Goal: Use online tool/utility: Utilize a website feature to perform a specific function

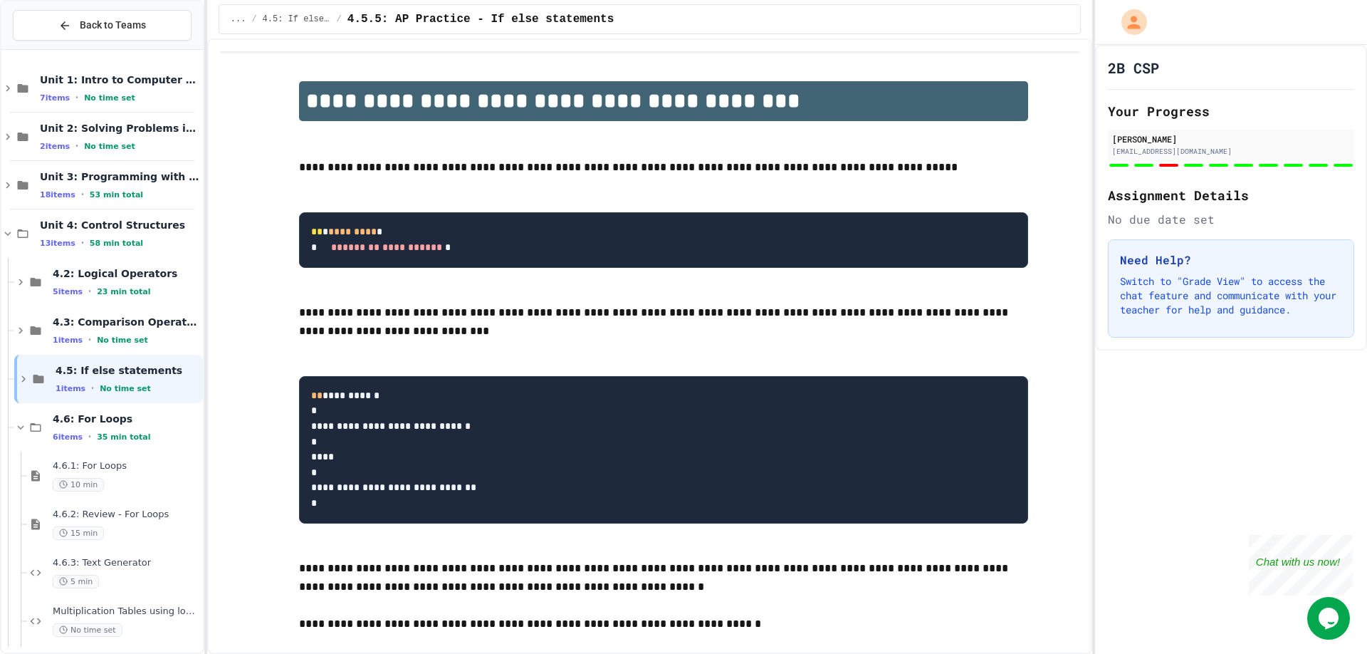
click at [85, 41] on div "Back to Teams" at bounding box center [102, 25] width 202 height 48
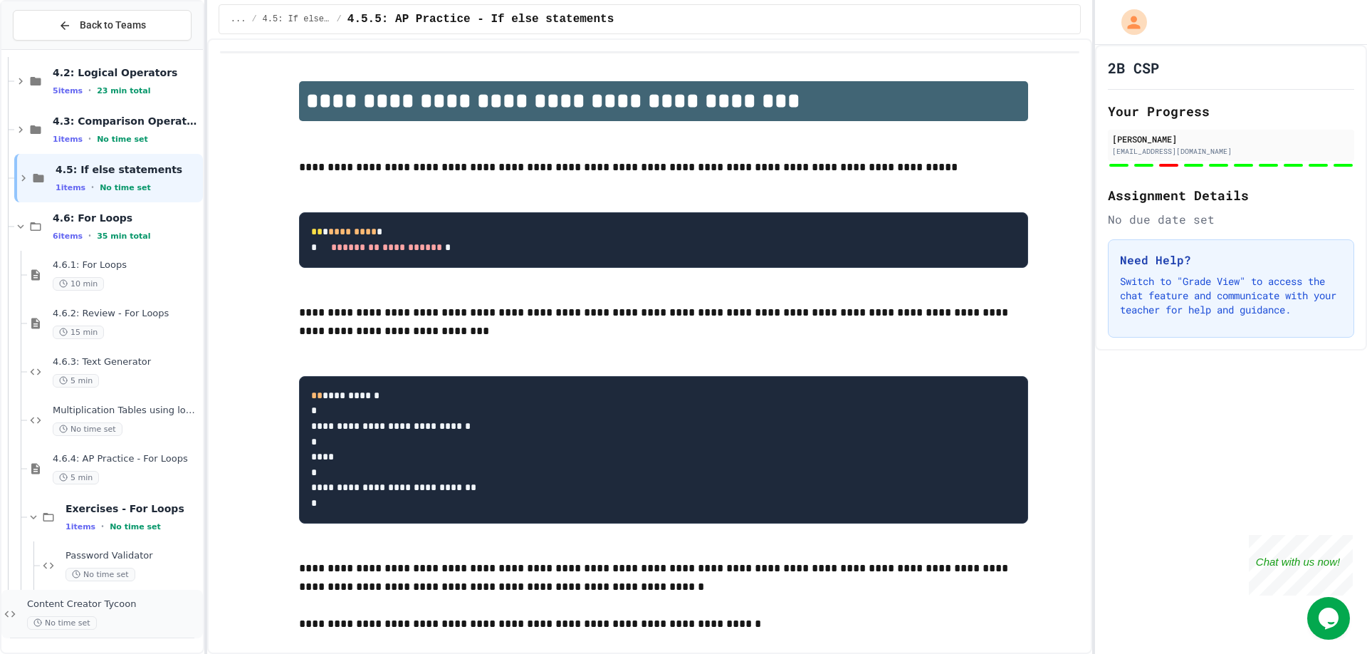
click at [114, 619] on div "No time set" at bounding box center [113, 623] width 173 height 14
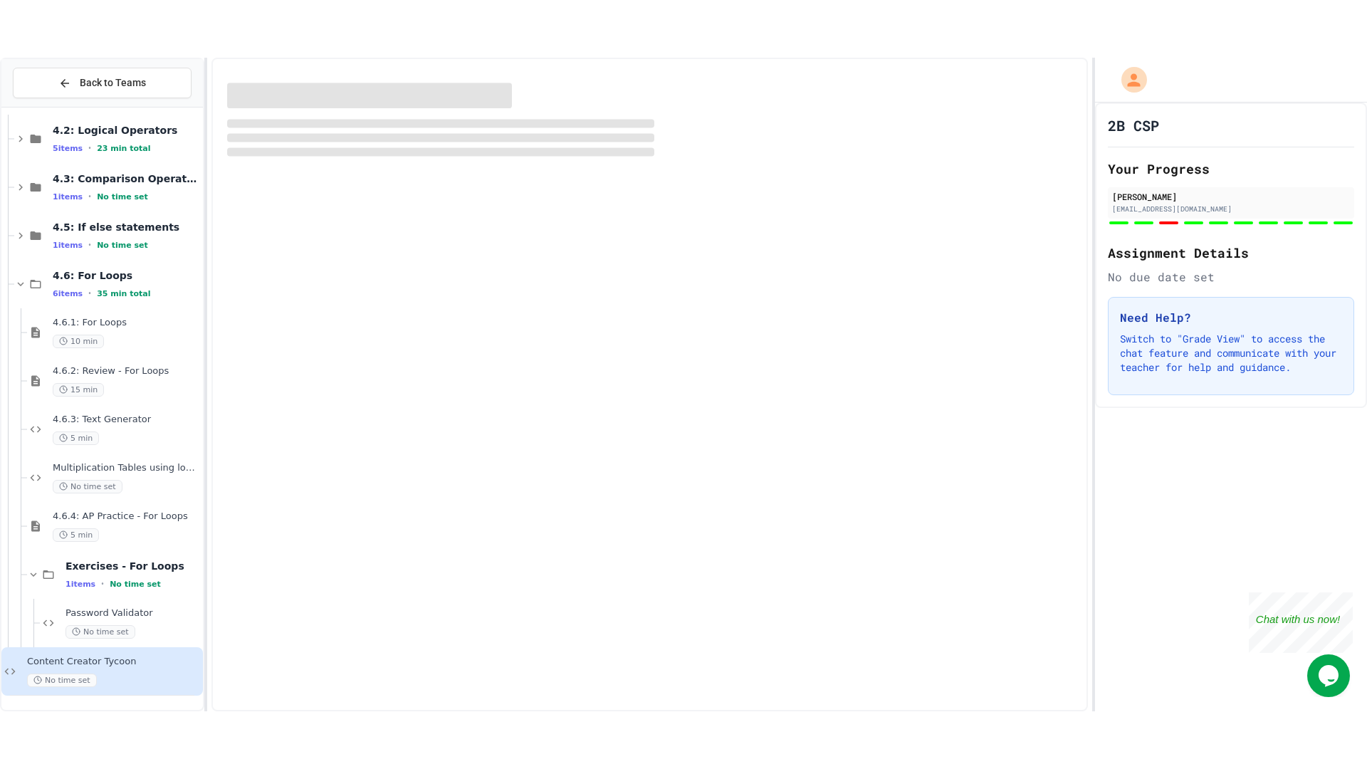
scroll to position [184, 0]
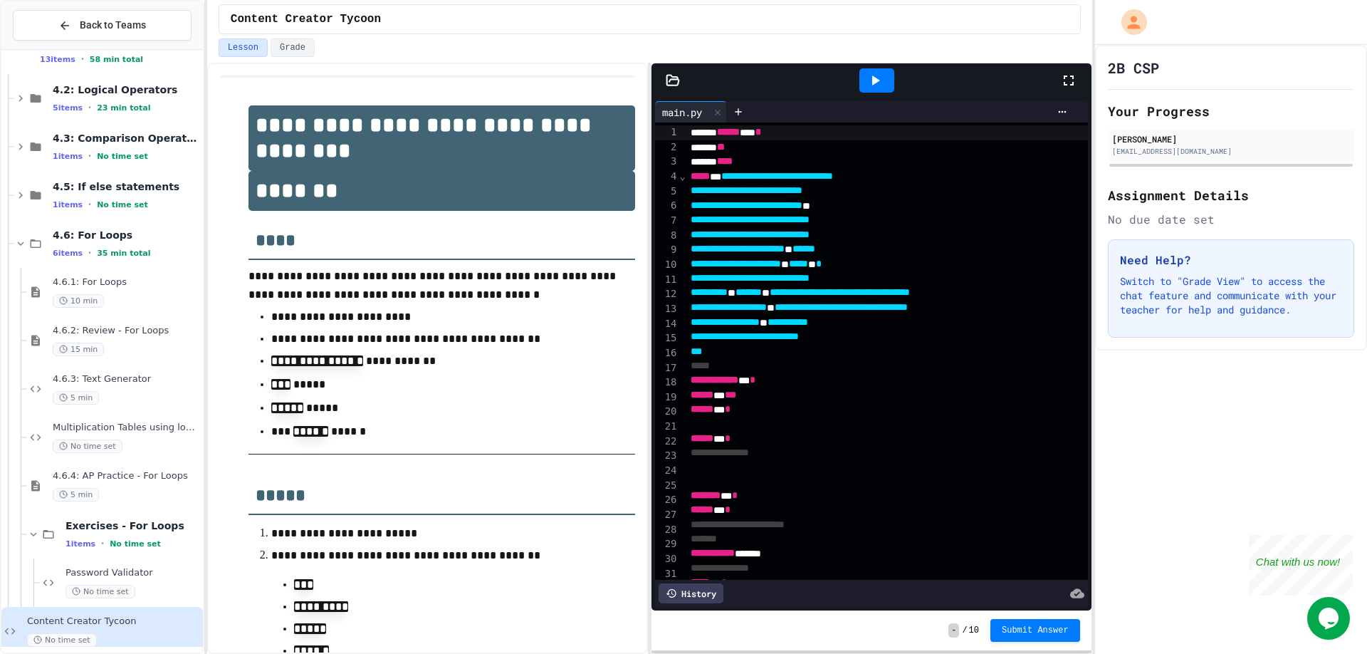
click at [1071, 70] on div at bounding box center [1075, 80] width 31 height 38
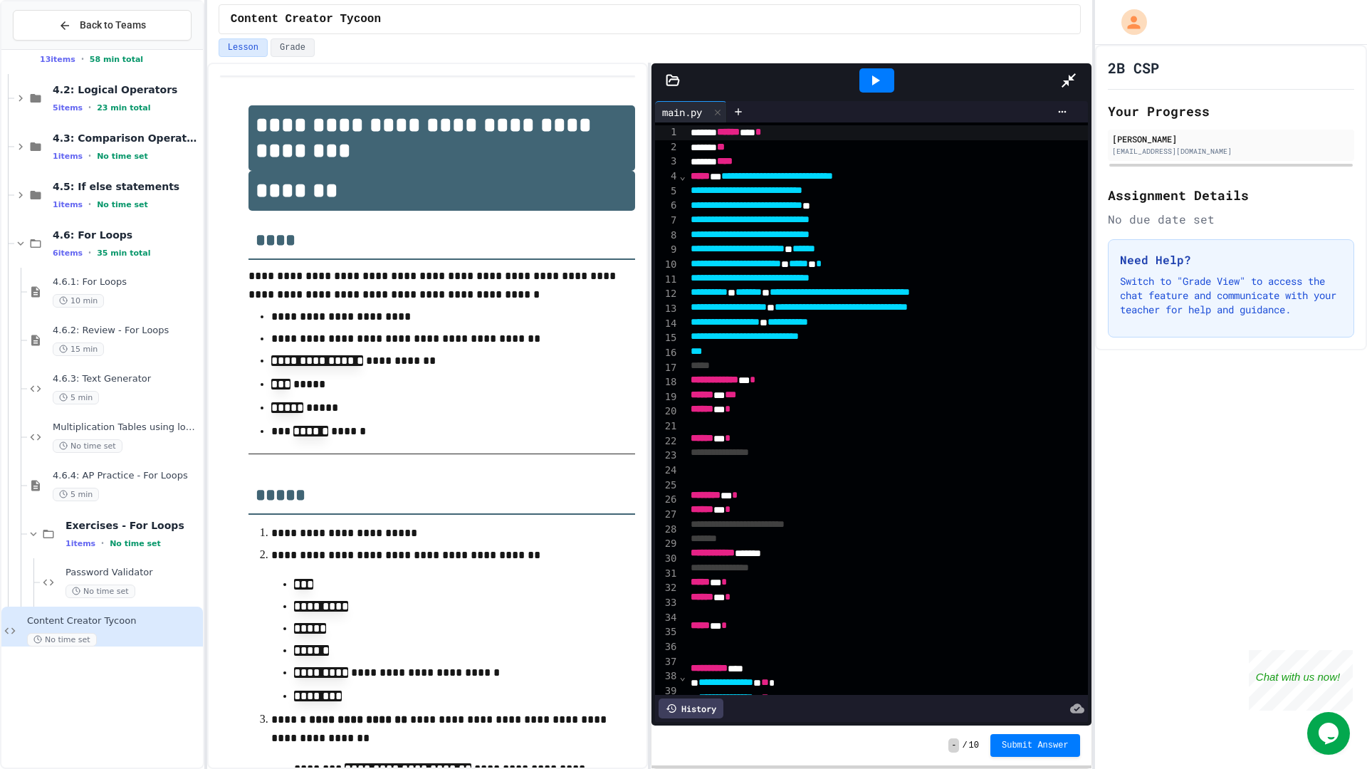
scroll to position [85, 0]
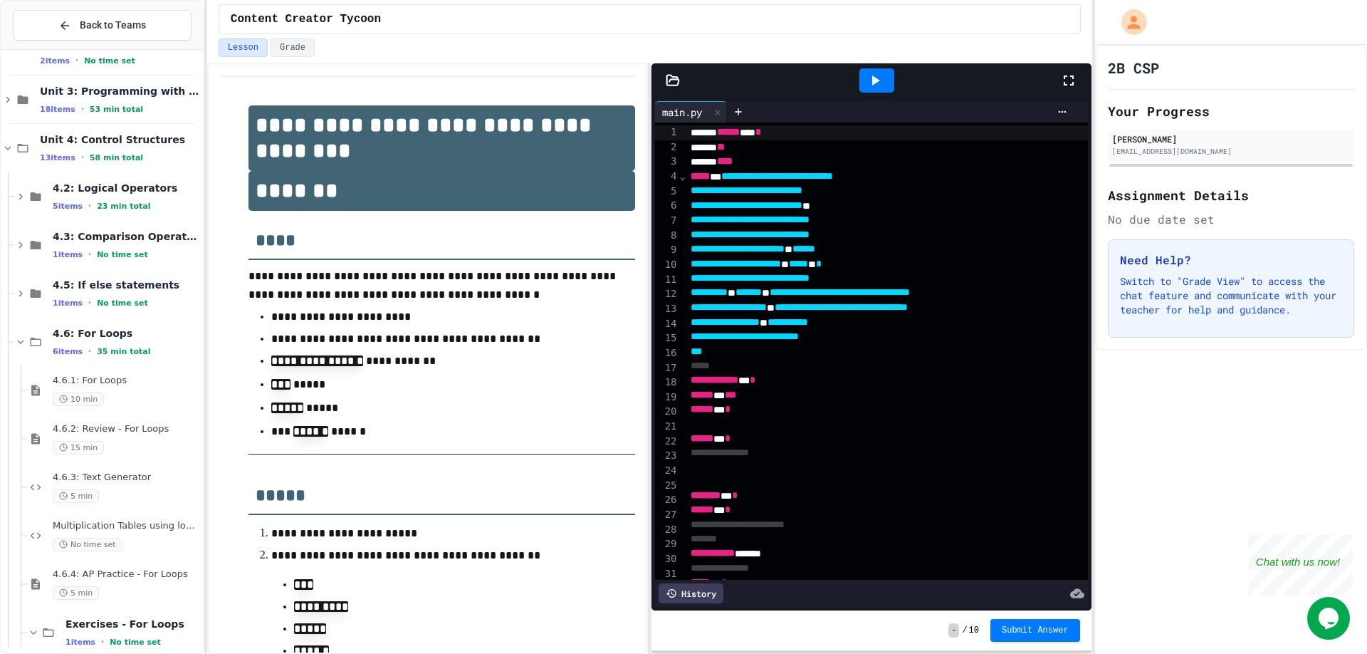
click at [1062, 66] on div at bounding box center [1075, 80] width 31 height 38
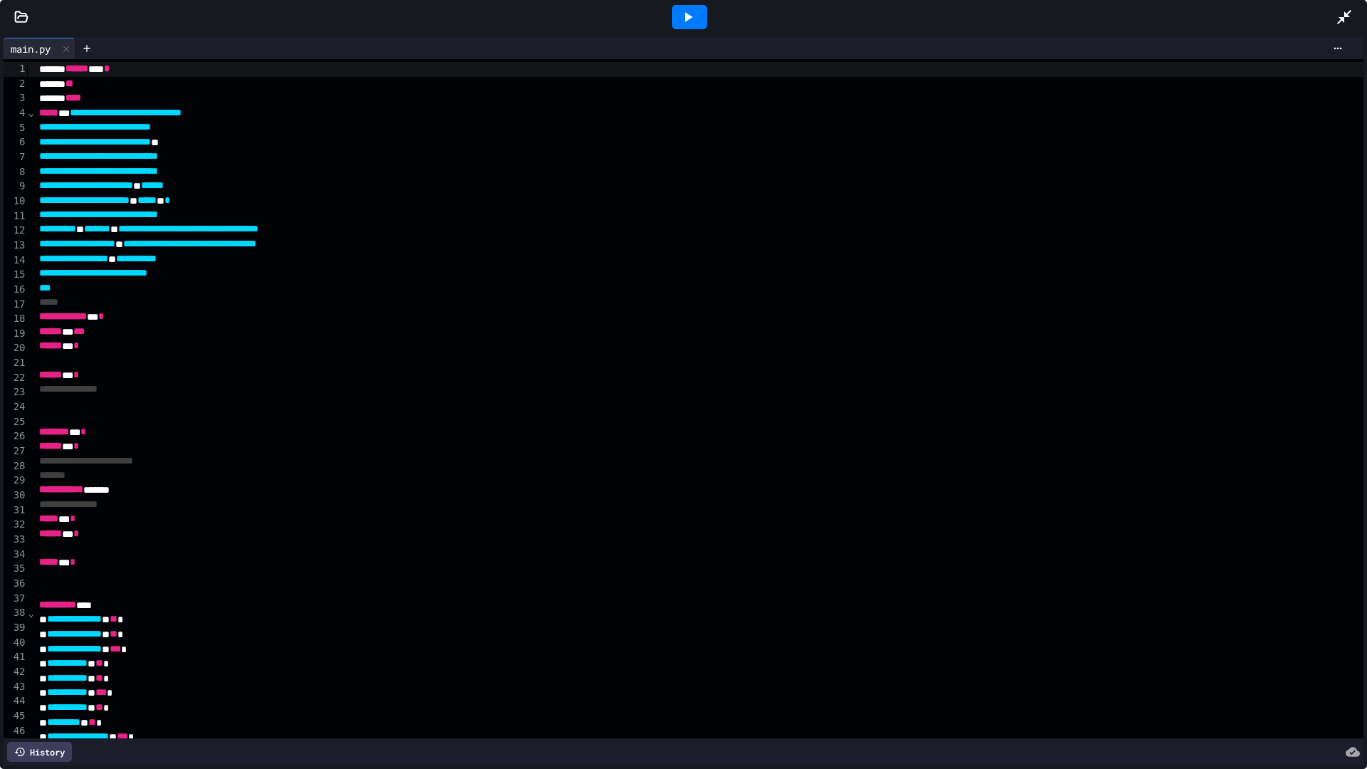
drag, startPoint x: 686, startPoint y: 17, endPoint x: 687, endPoint y: 28, distance: 11.4
click at [687, 20] on icon at bounding box center [689, 17] width 8 height 10
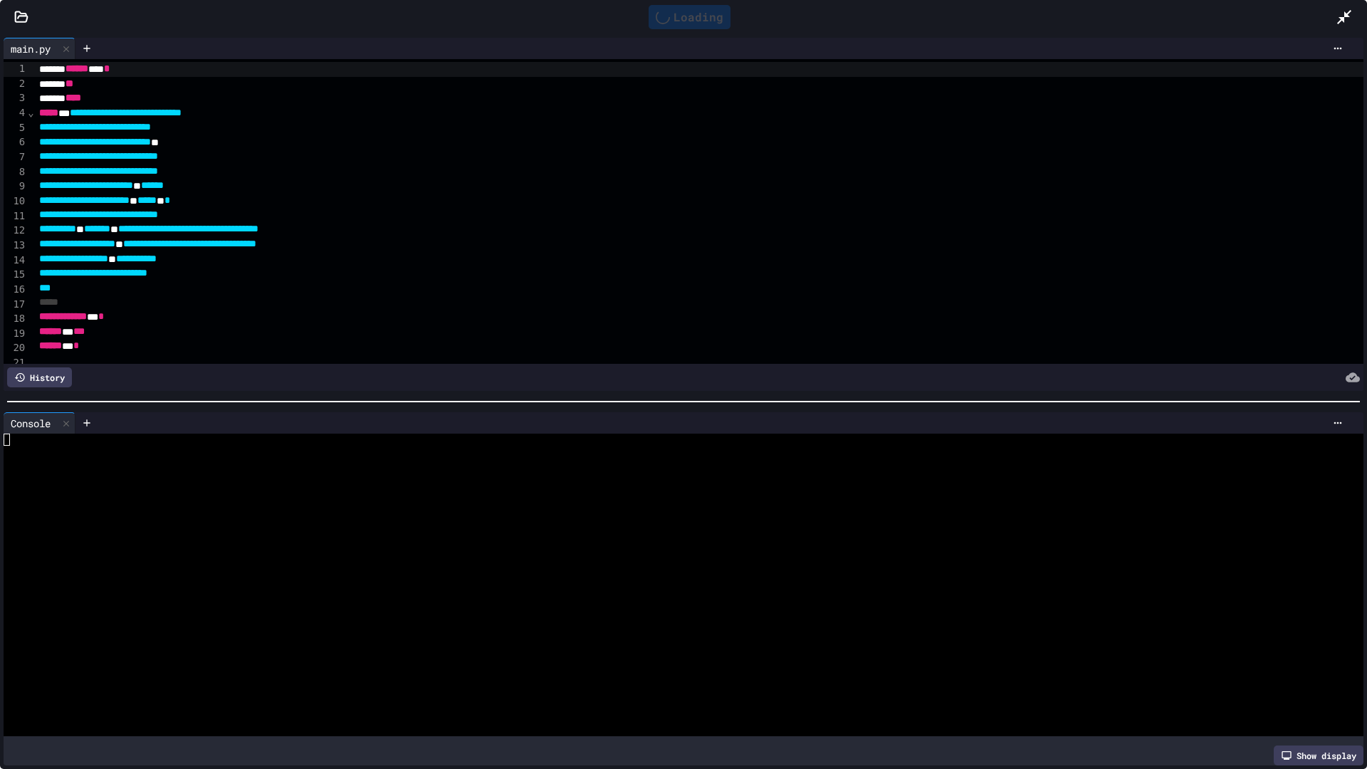
click at [520, 536] on div at bounding box center [677, 536] width 1346 height 12
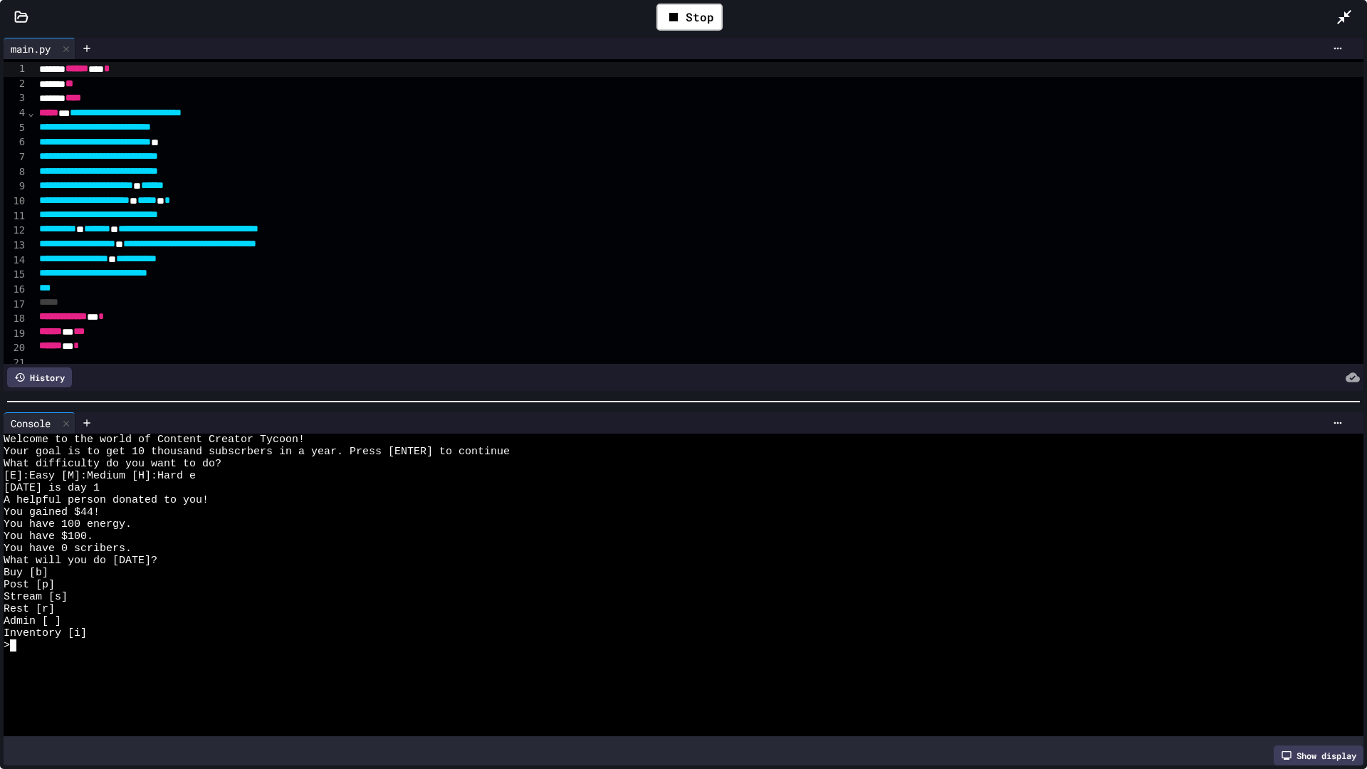
click at [283, 633] on div "Inventory [i]" at bounding box center [677, 633] width 1346 height 12
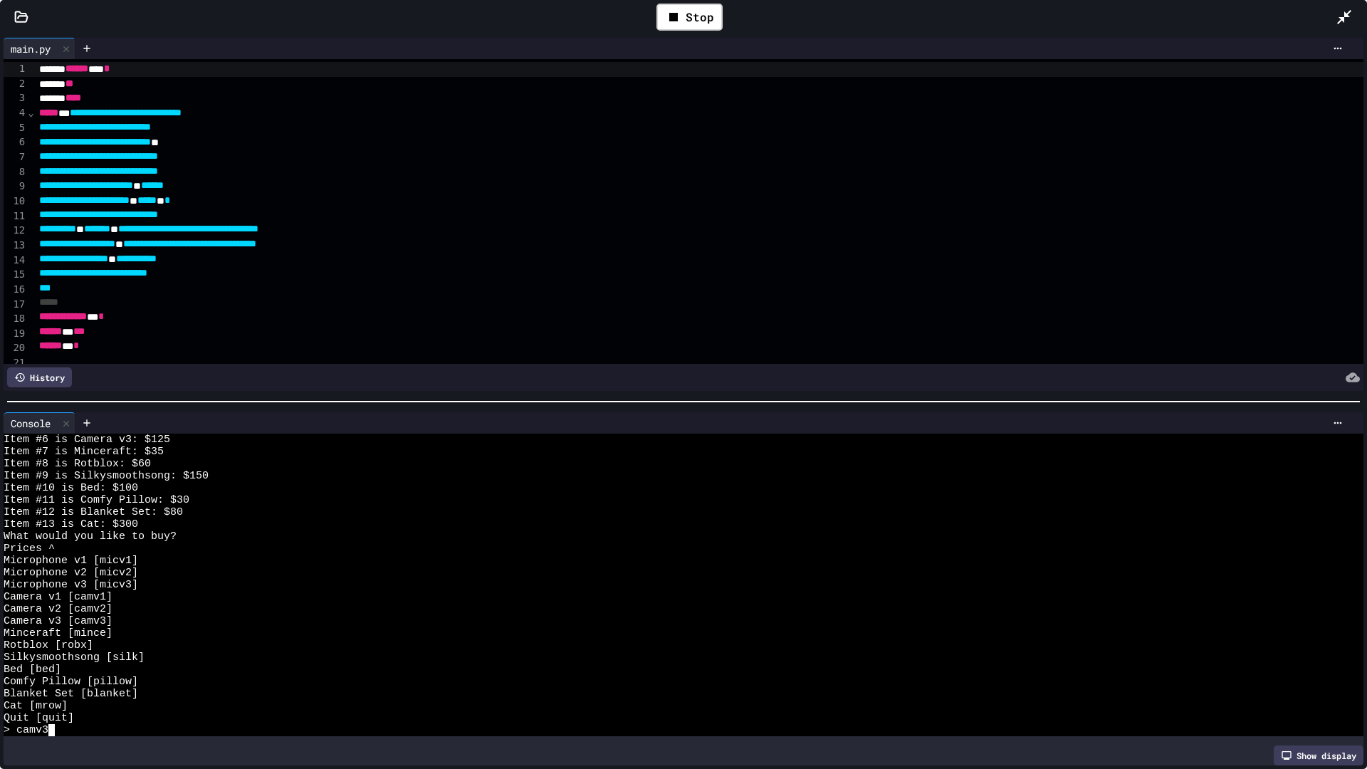
scroll to position [97, 0]
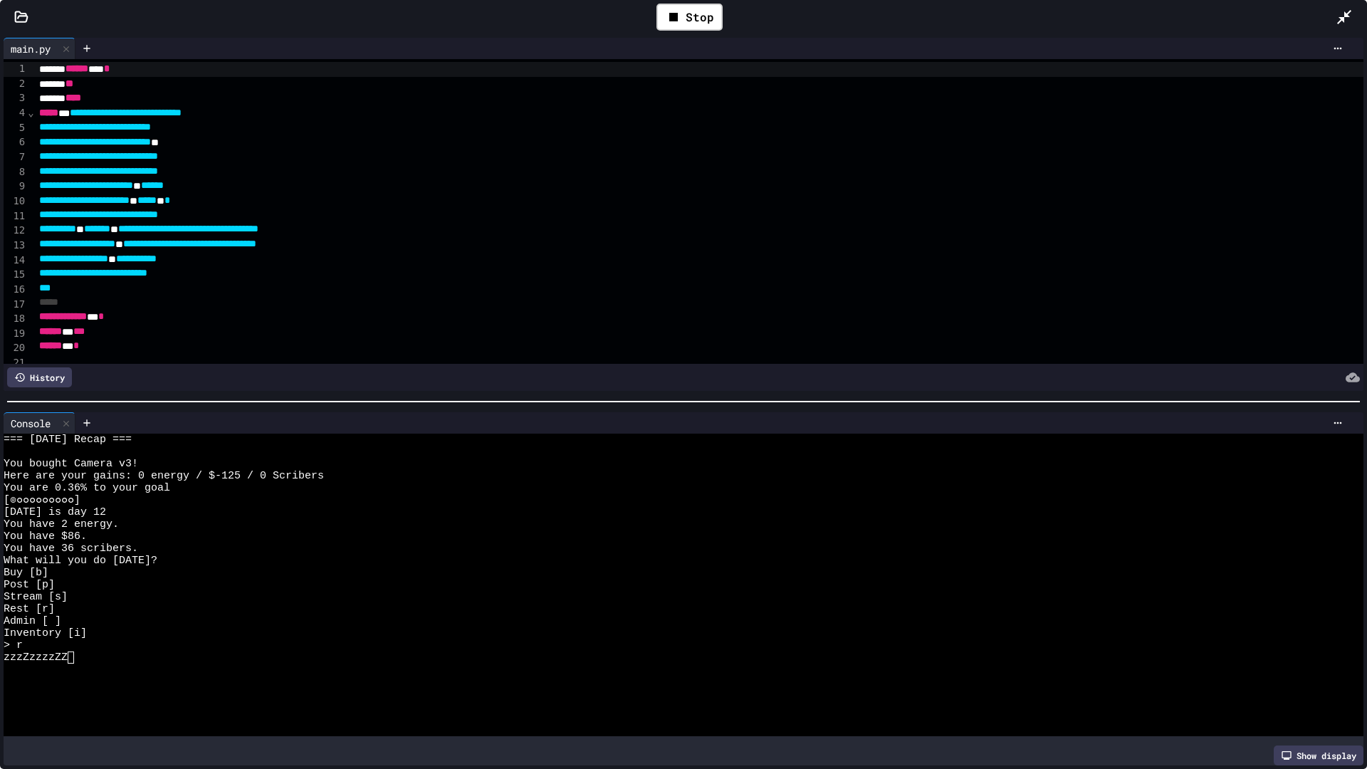
click at [240, 624] on div "Admin [ ]" at bounding box center [677, 621] width 1346 height 12
click at [229, 653] on div at bounding box center [677, 670] width 1346 height 12
click at [49, 653] on div at bounding box center [677, 658] width 1346 height 12
drag, startPoint x: 286, startPoint y: 622, endPoint x: 529, endPoint y: 664, distance: 246.4
click at [304, 626] on div "Admin [ ]" at bounding box center [677, 621] width 1346 height 12
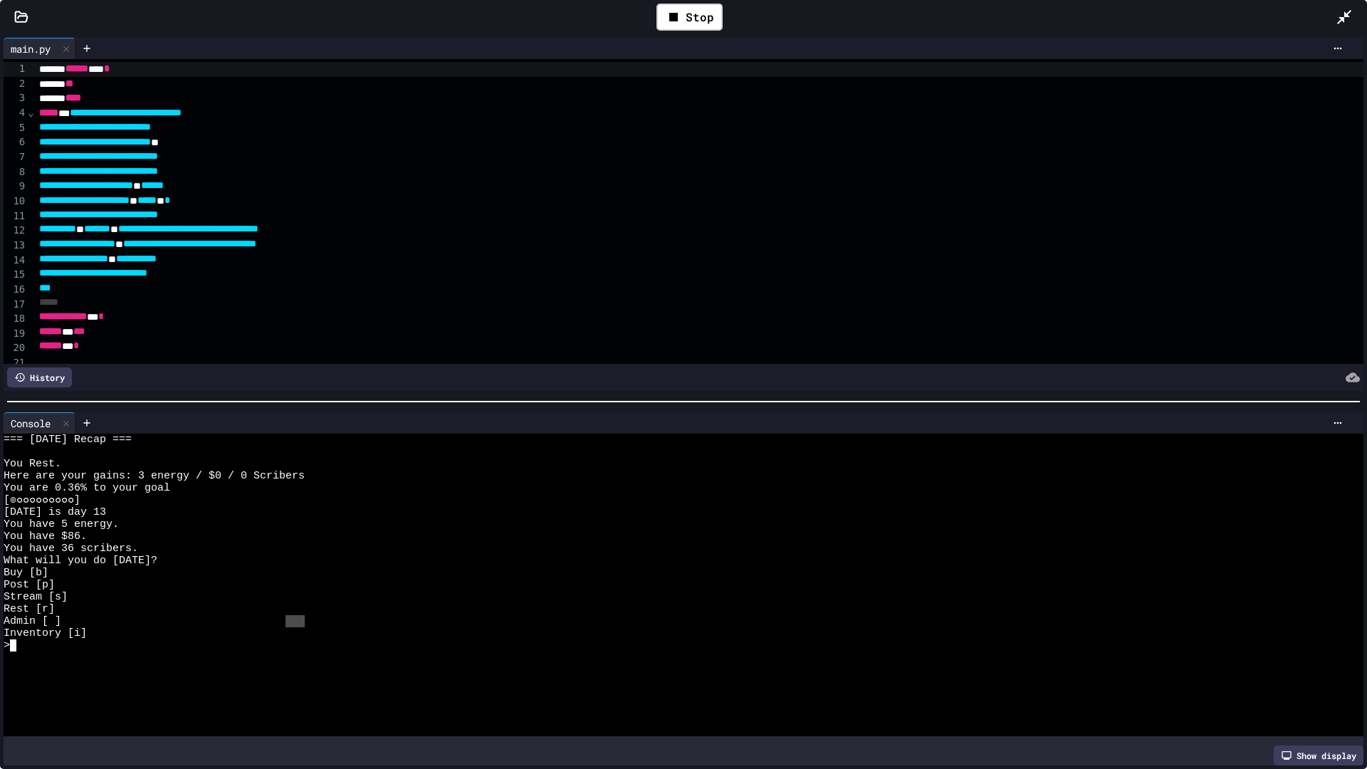
click at [107, 653] on div at bounding box center [677, 670] width 1346 height 12
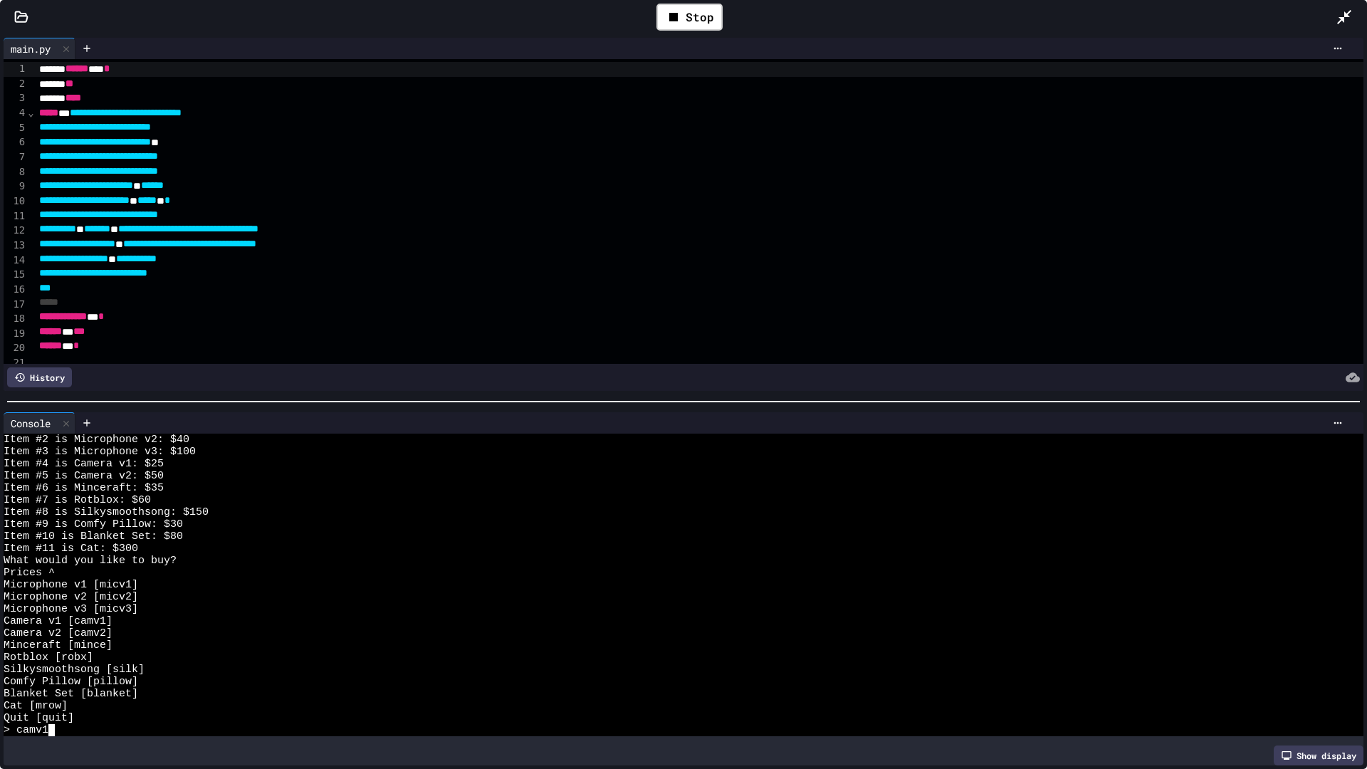
scroll to position [218, 0]
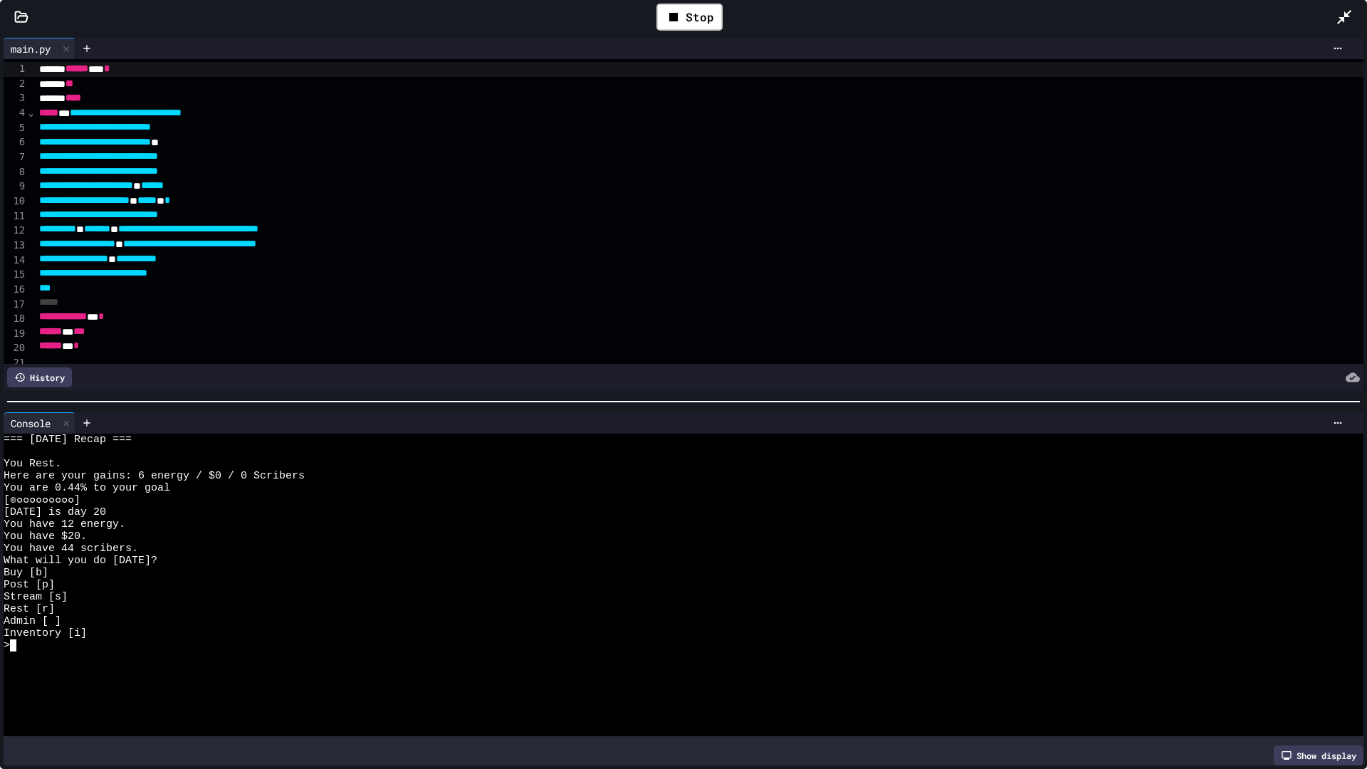
click at [180, 653] on div "=== [DATE] Recap === You Rest. Here are your gains: 6 energy / $0 / 0 Scribers …" at bounding box center [677, 585] width 1346 height 303
click at [1039, 653] on div "Show display" at bounding box center [684, 756] width 1360 height 20
click at [156, 653] on div at bounding box center [677, 658] width 1346 height 12
click at [137, 653] on div at bounding box center [677, 658] width 1346 height 12
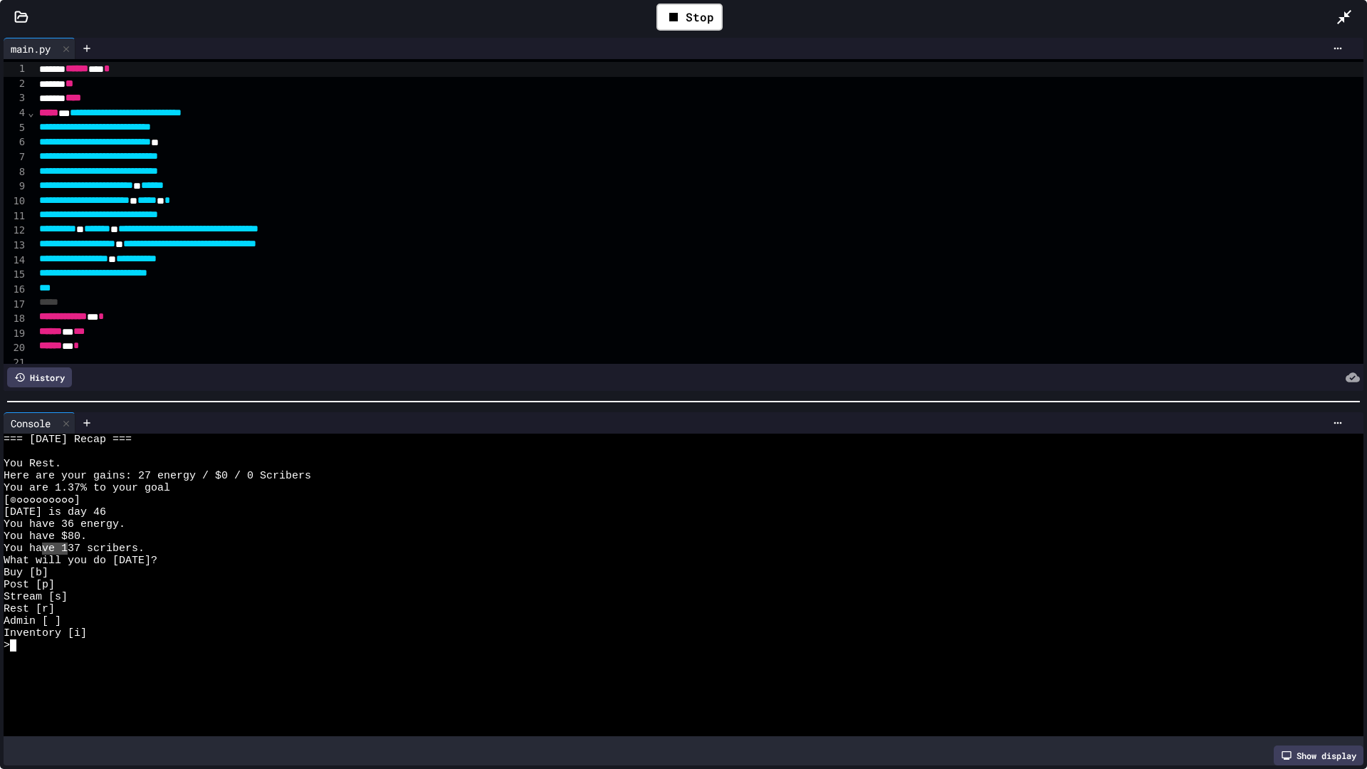
drag, startPoint x: 44, startPoint y: 549, endPoint x: 58, endPoint y: 550, distance: 14.3
click at [84, 573] on div "Buy [b]" at bounding box center [677, 573] width 1346 height 12
click at [36, 653] on div at bounding box center [677, 658] width 1346 height 12
click at [274, 633] on div "Inventory [i]" at bounding box center [677, 633] width 1346 height 12
drag, startPoint x: 58, startPoint y: 566, endPoint x: 64, endPoint y: 575, distance: 11.3
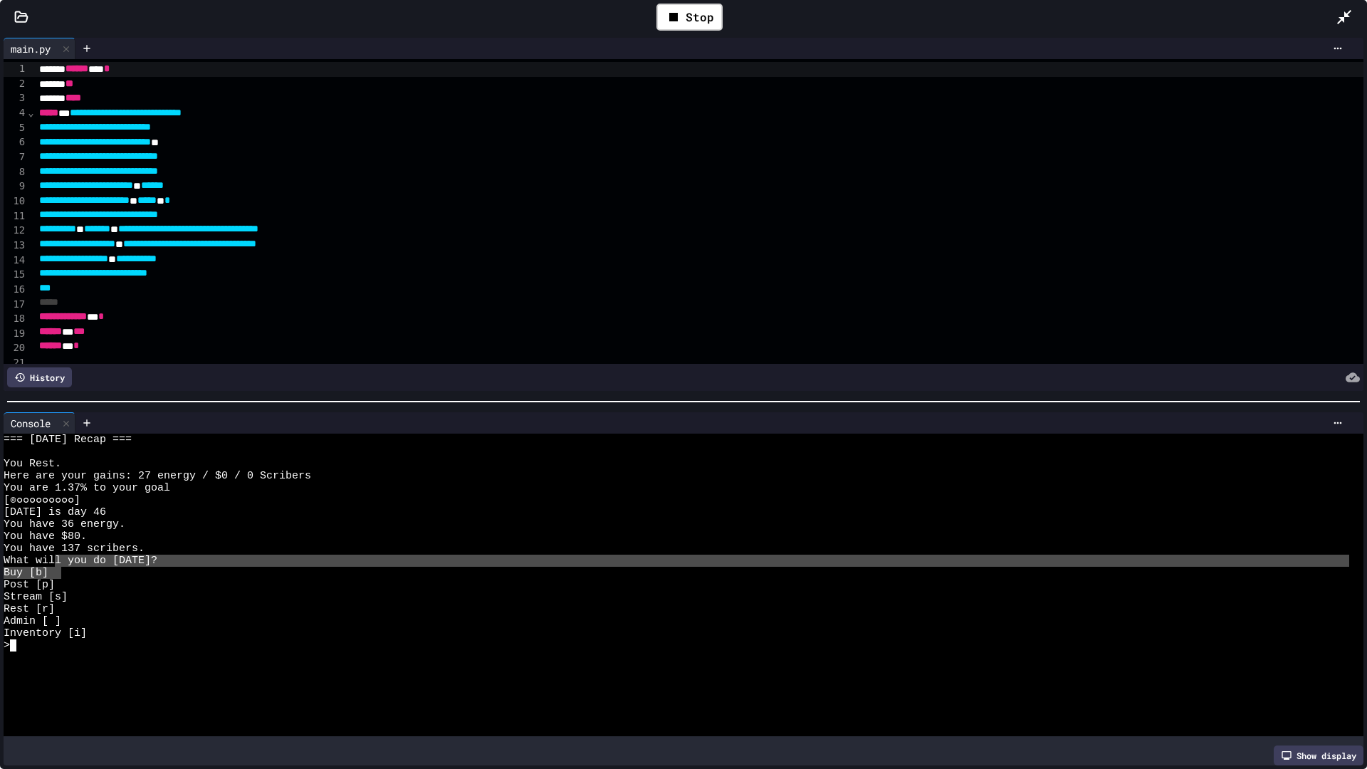
click at [58, 653] on div at bounding box center [677, 670] width 1346 height 12
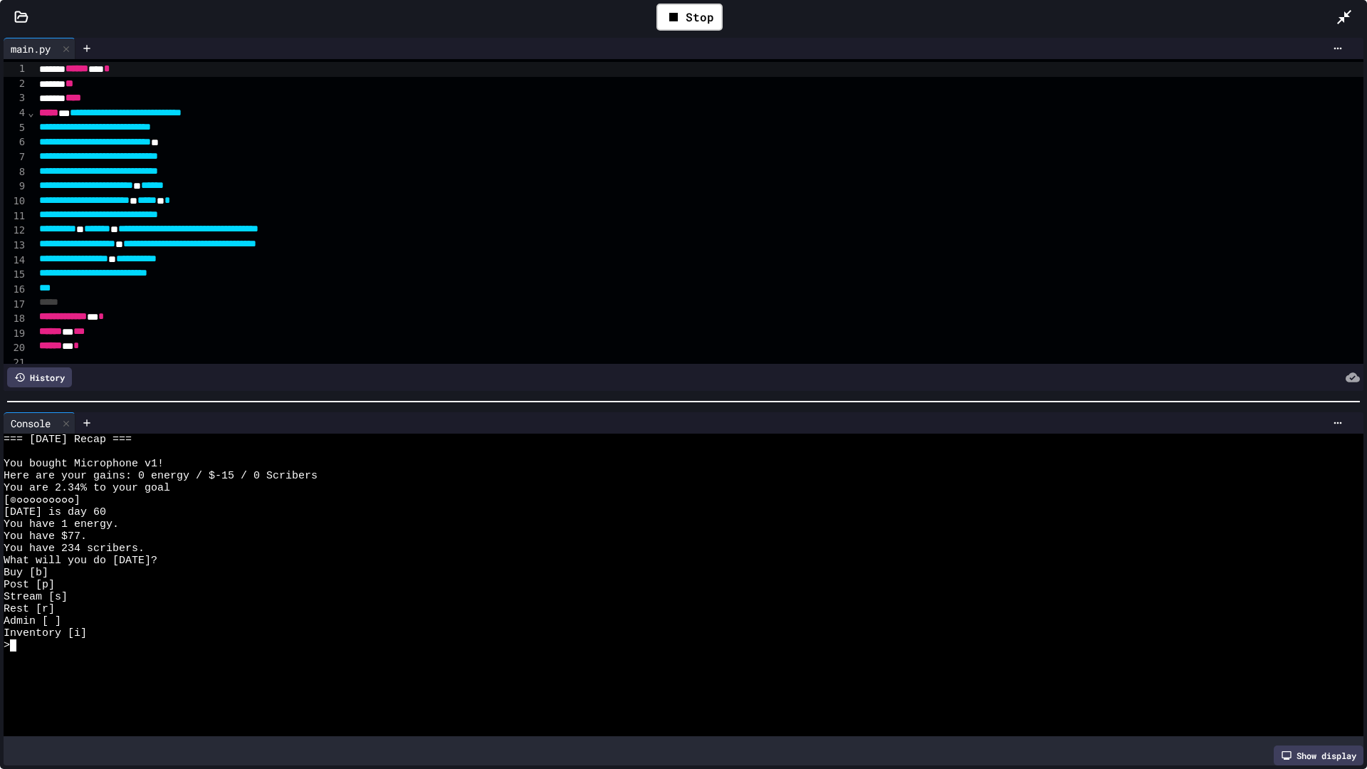
click at [244, 653] on div at bounding box center [677, 658] width 1346 height 12
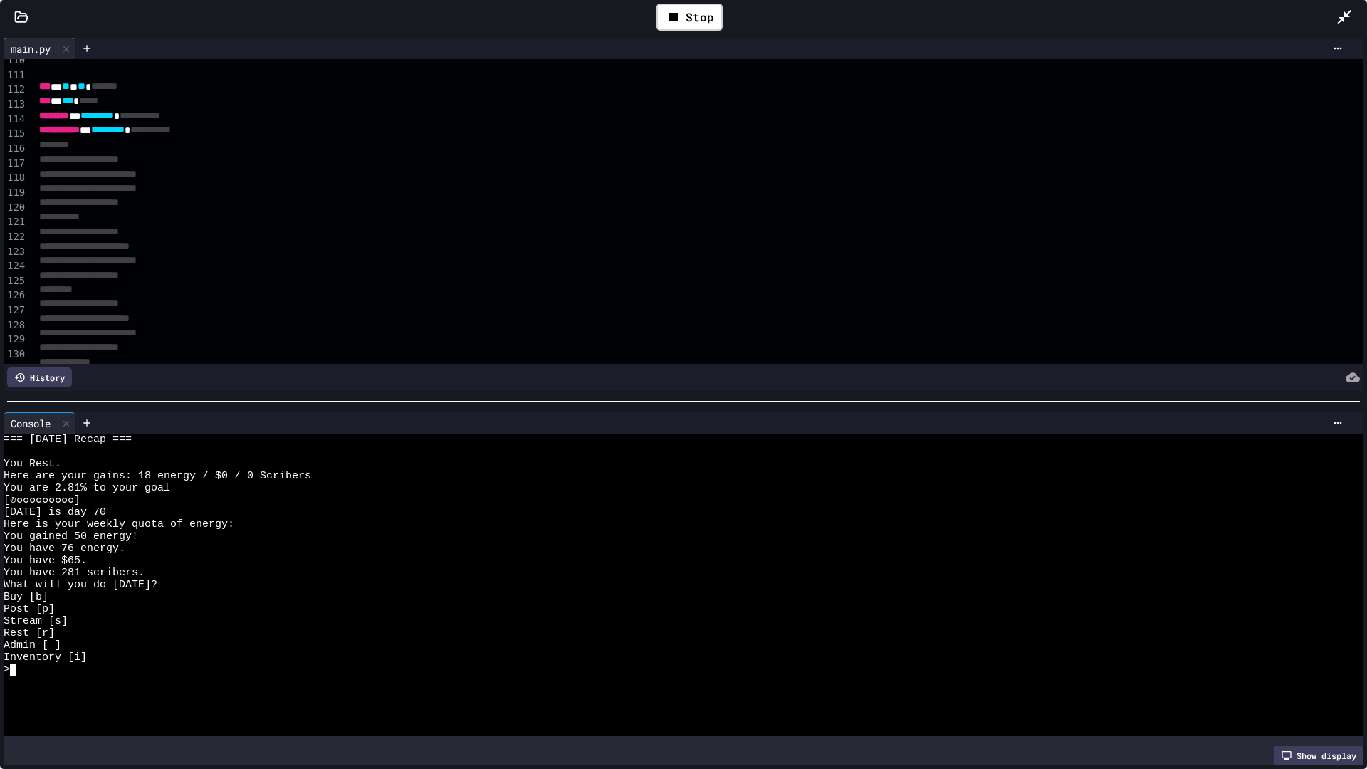
scroll to position [1665, 0]
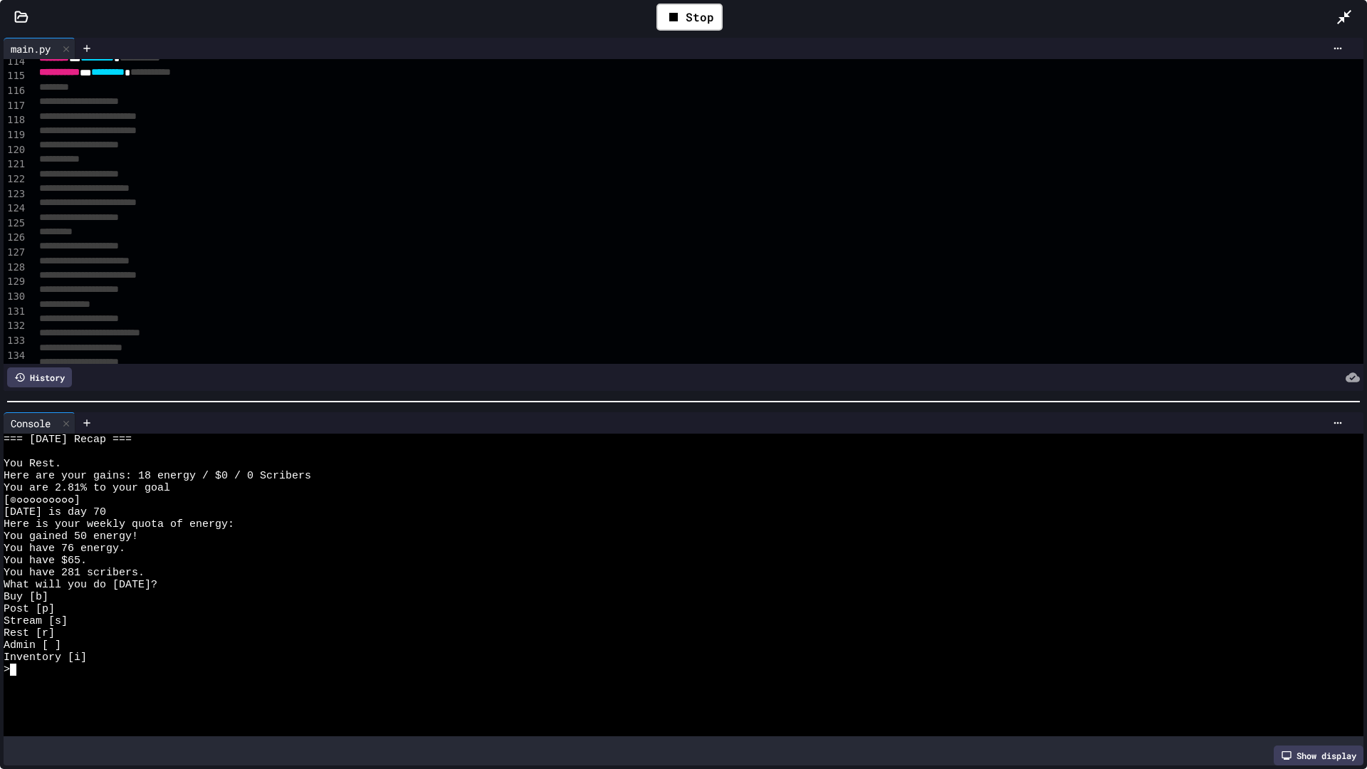
click at [126, 653] on div at bounding box center [677, 682] width 1346 height 12
click at [344, 653] on div at bounding box center [677, 718] width 1346 height 12
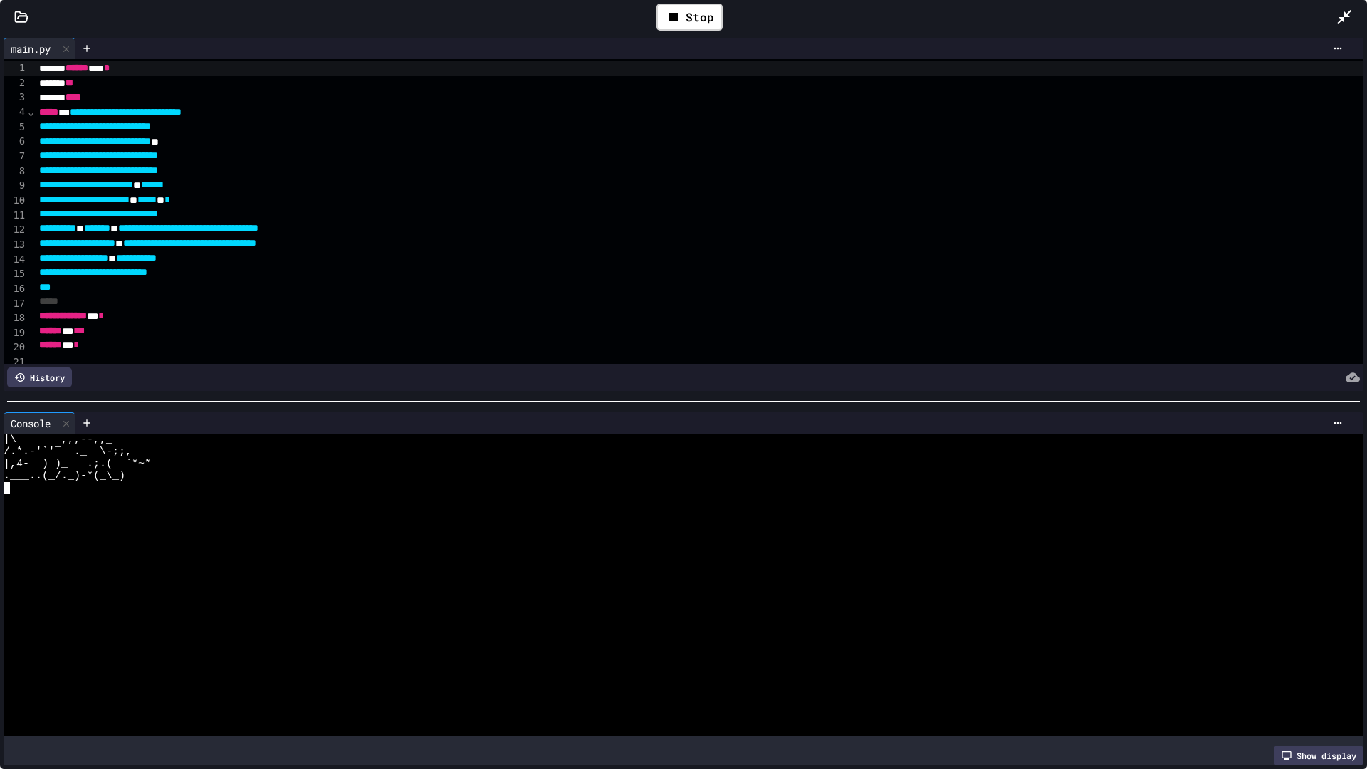
scroll to position [0, 0]
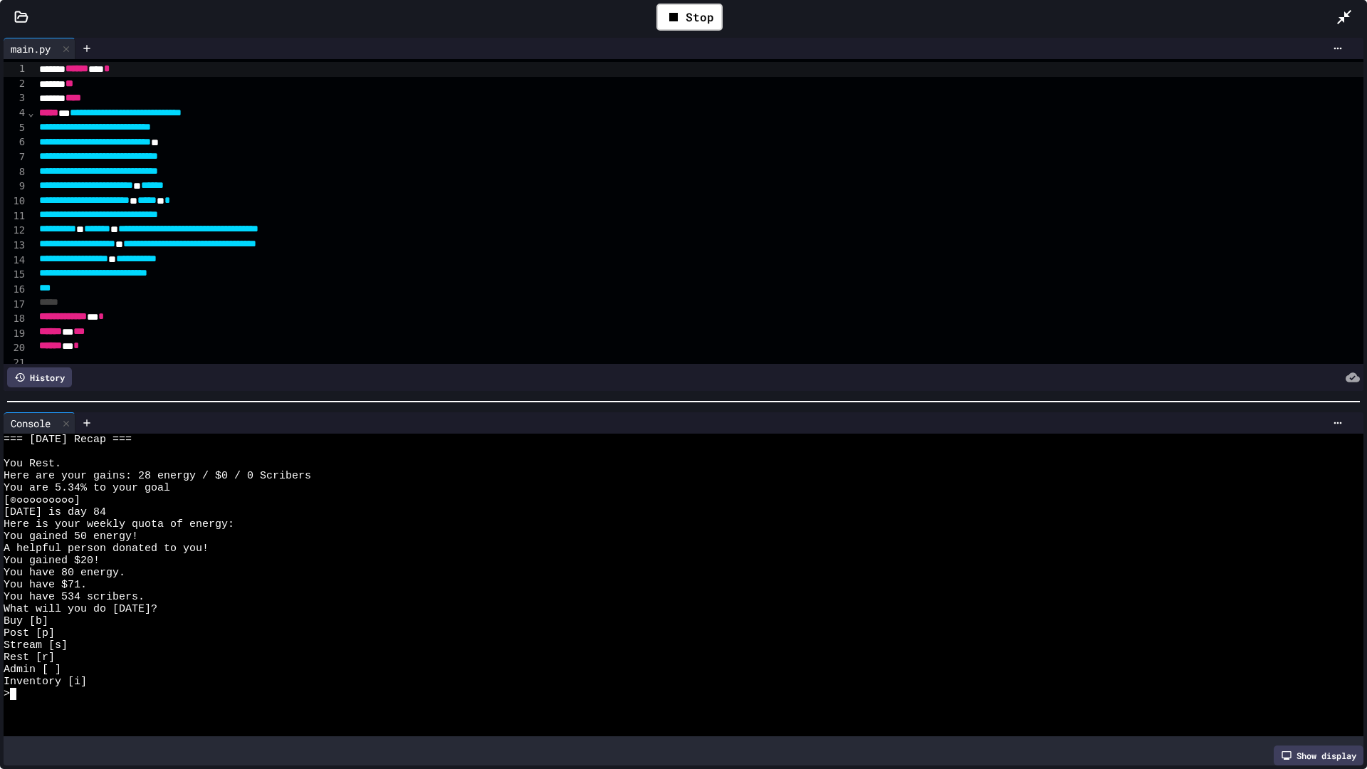
click at [395, 653] on div "Admin [ ]" at bounding box center [677, 670] width 1346 height 12
click at [395, 653] on div at bounding box center [677, 706] width 1346 height 12
click at [387, 647] on div "Stream [s]" at bounding box center [677, 645] width 1346 height 12
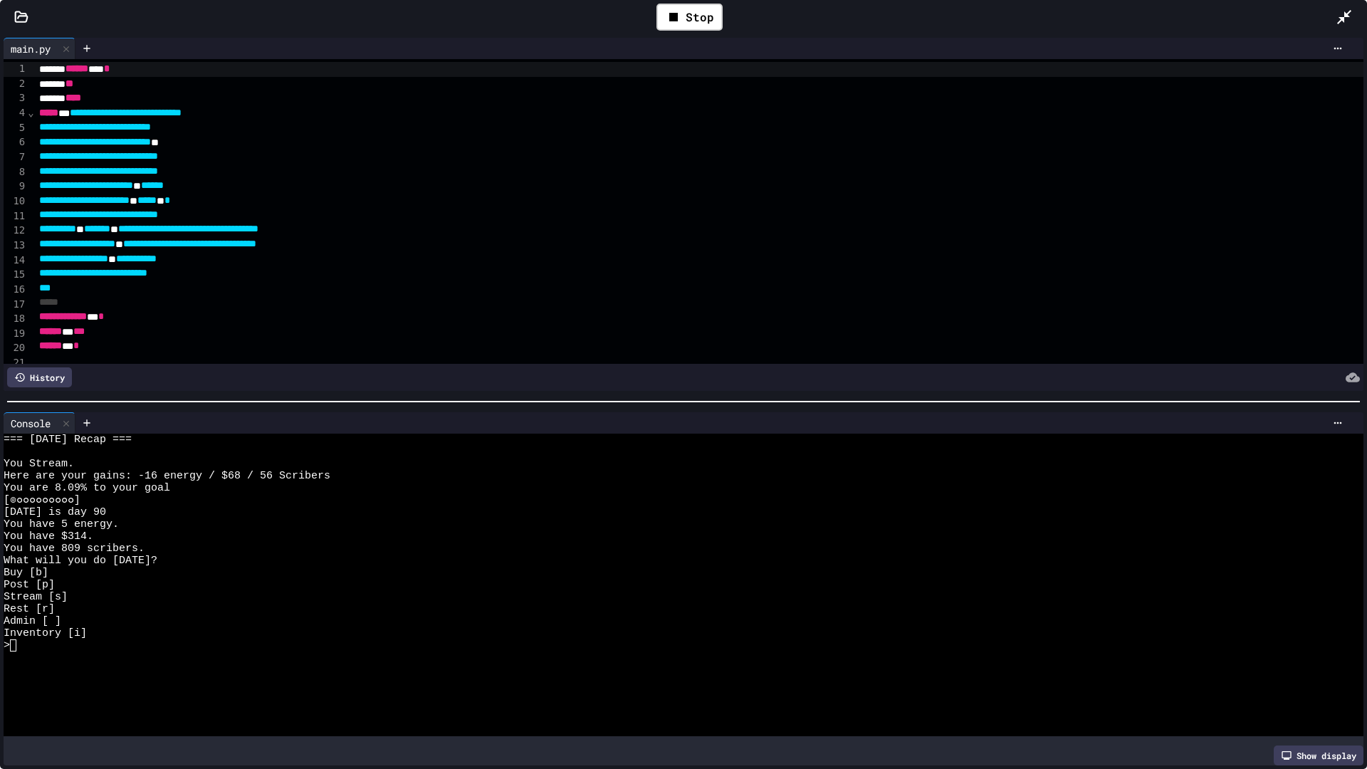
click at [126, 653] on div at bounding box center [677, 694] width 1346 height 12
click at [621, 593] on div "Stream [s]" at bounding box center [677, 597] width 1346 height 12
click at [157, 205] on span at bounding box center [146, 200] width 19 height 10
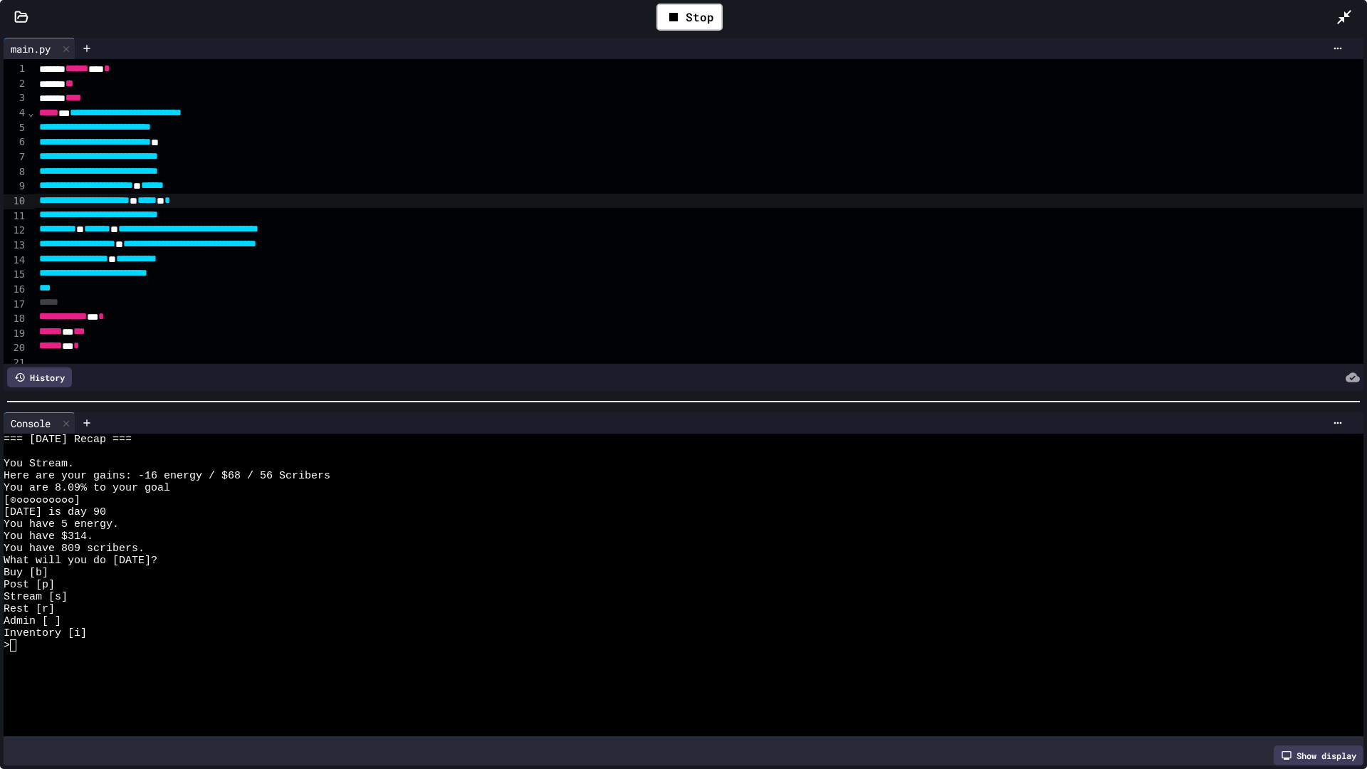
click at [157, 205] on span at bounding box center [146, 200] width 19 height 10
click at [310, 653] on div at bounding box center [677, 682] width 1346 height 12
click at [130, 204] on span "********" at bounding box center [84, 200] width 90 height 10
click at [140, 653] on div at bounding box center [677, 670] width 1346 height 12
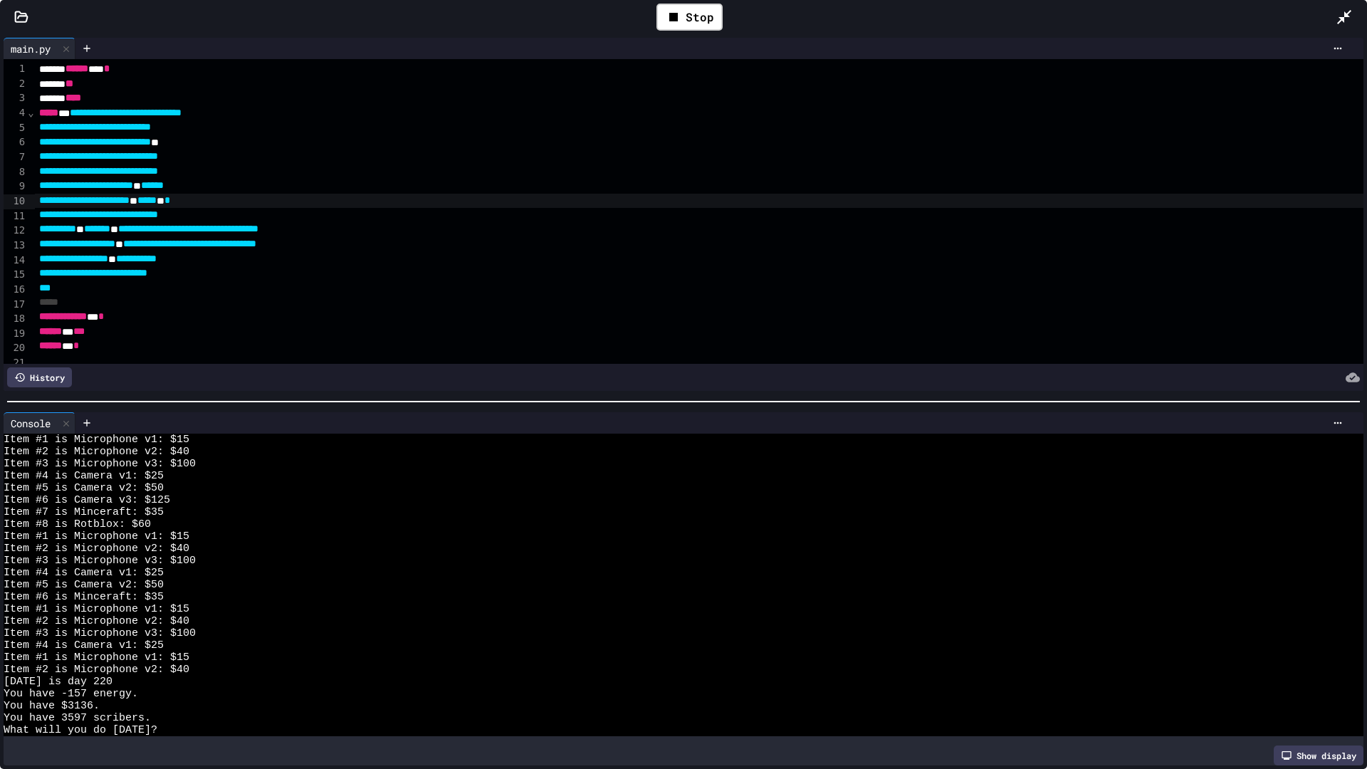
scroll to position [242, 0]
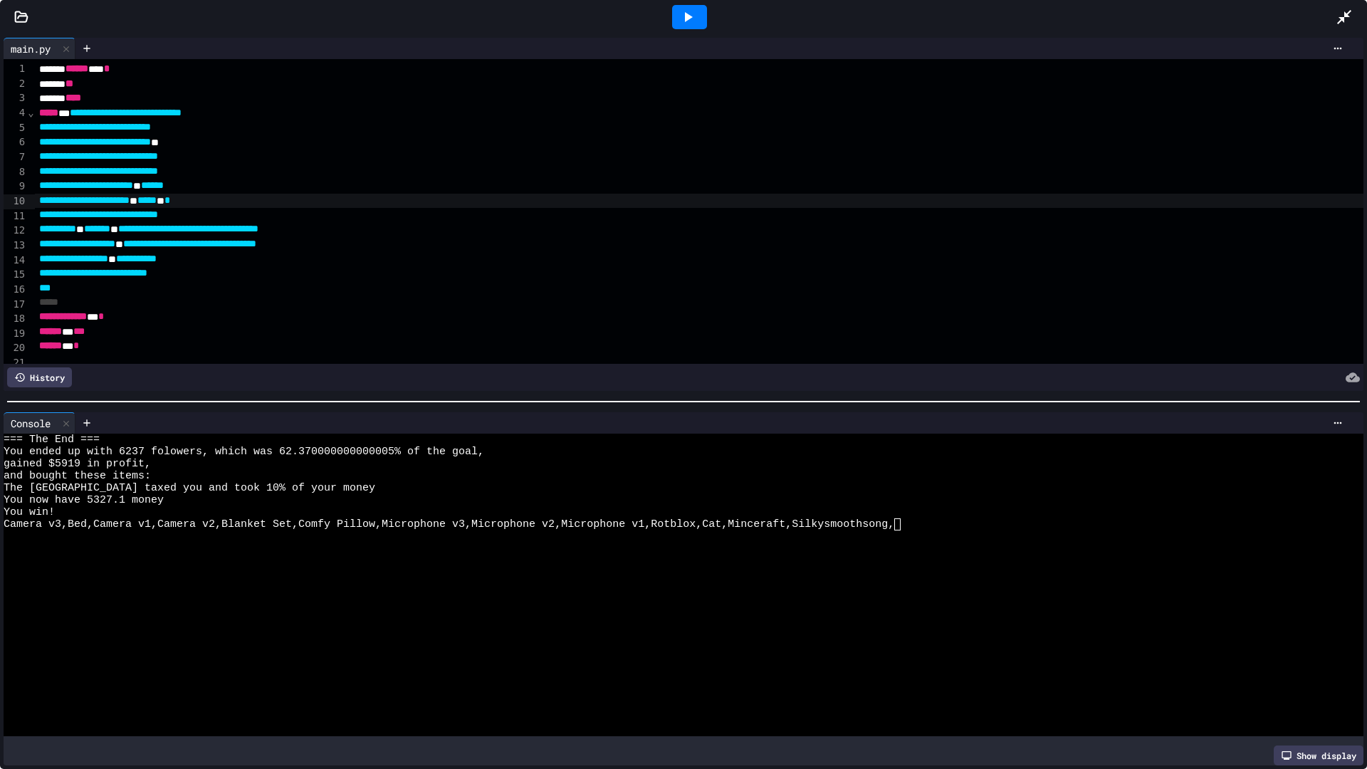
click at [692, 13] on icon at bounding box center [687, 17] width 17 height 17
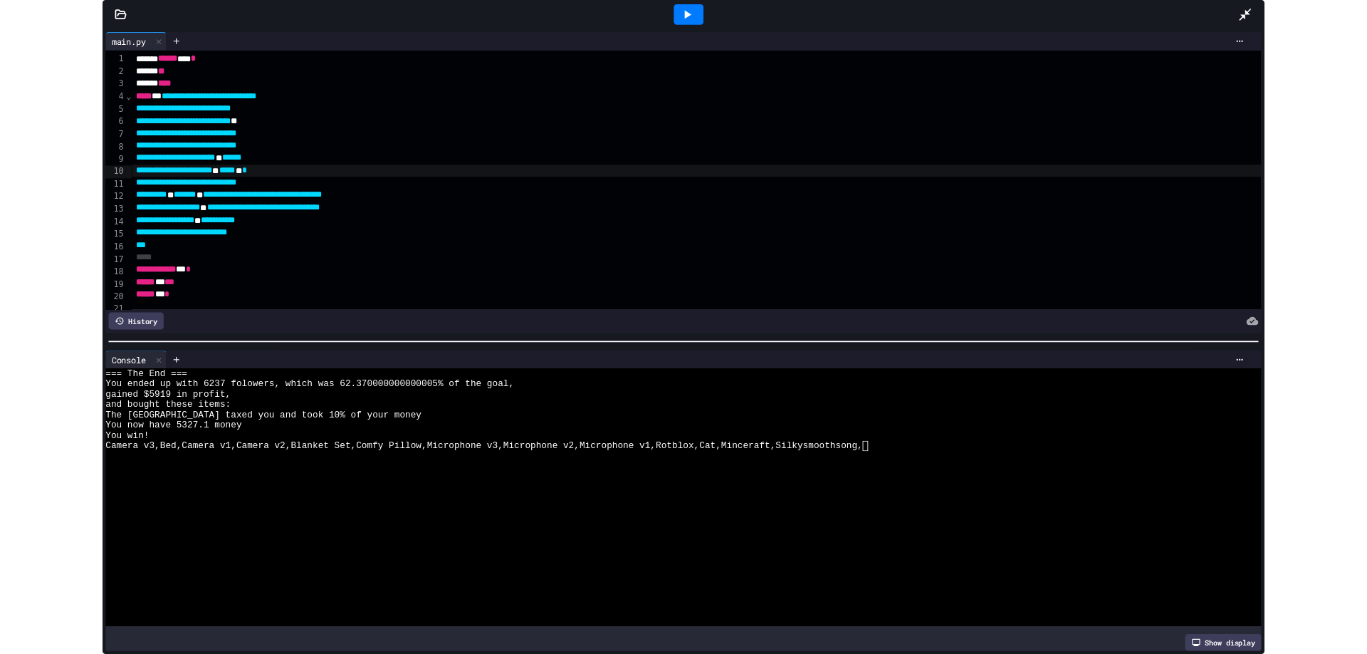
scroll to position [0, 0]
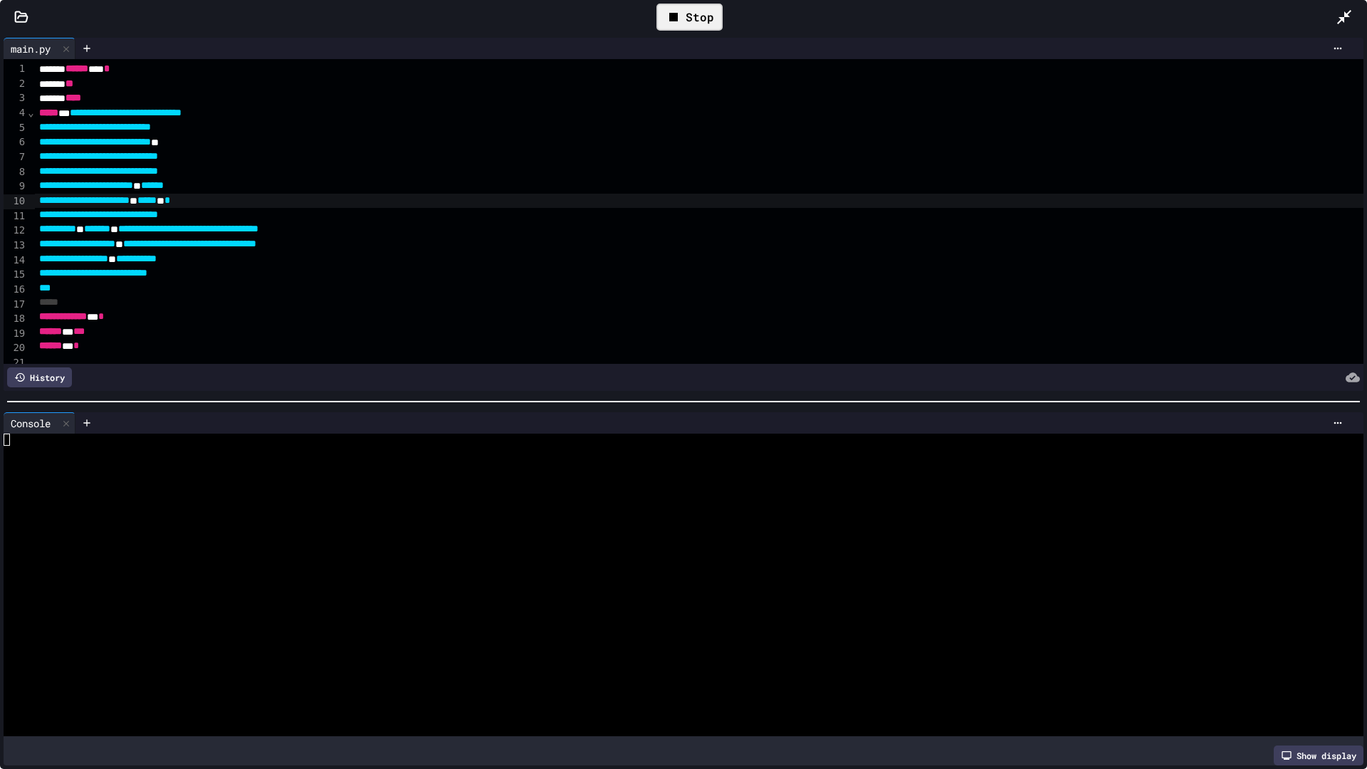
click at [721, 515] on div at bounding box center [677, 512] width 1346 height 12
click at [1346, 17] on icon at bounding box center [1344, 17] width 14 height 14
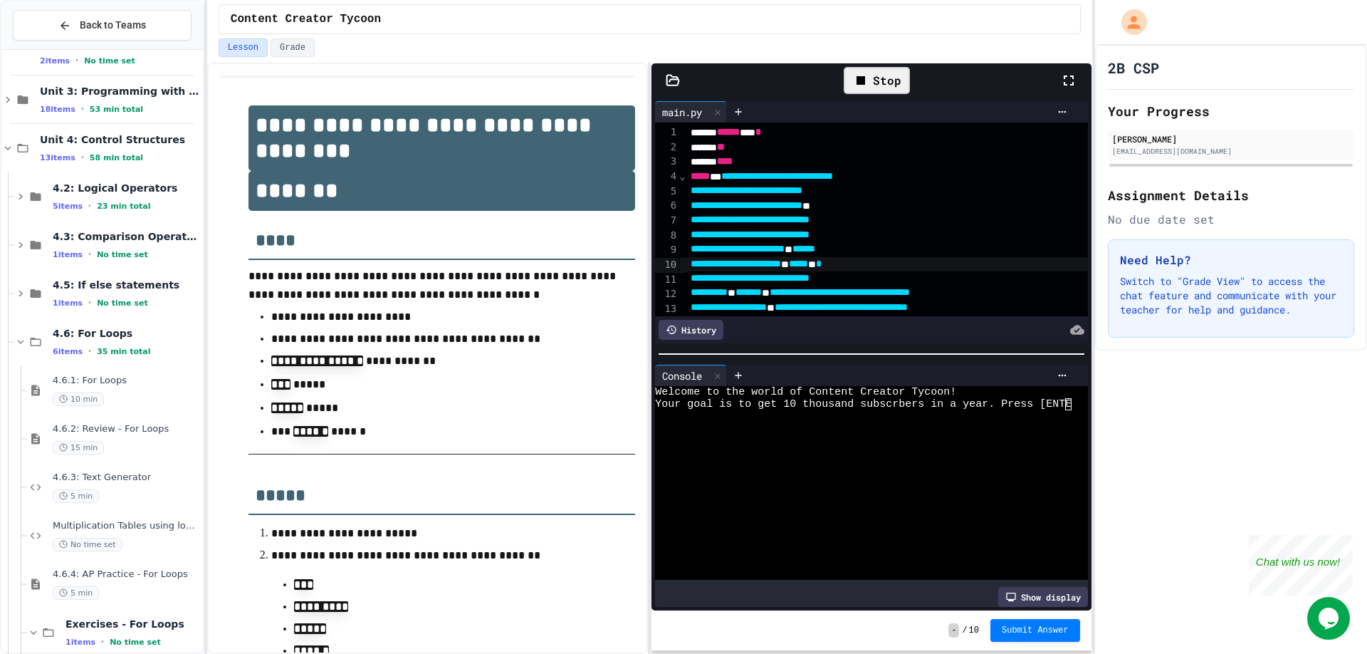
click at [868, 62] on div "Lesson Grade" at bounding box center [649, 50] width 885 height 24
click at [868, 75] on icon at bounding box center [860, 80] width 17 height 17
click at [1072, 87] on icon at bounding box center [1068, 80] width 17 height 17
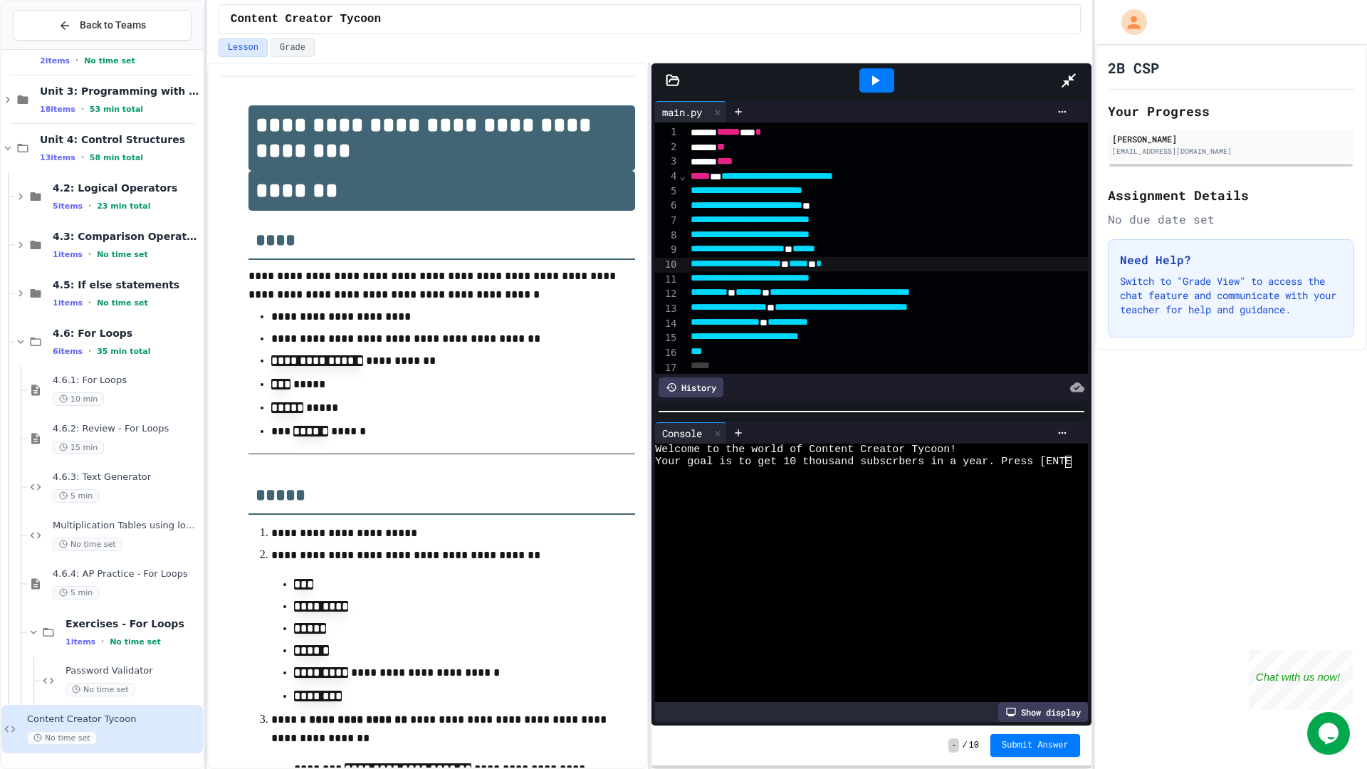
click at [1034, 411] on div at bounding box center [871, 411] width 425 height 1
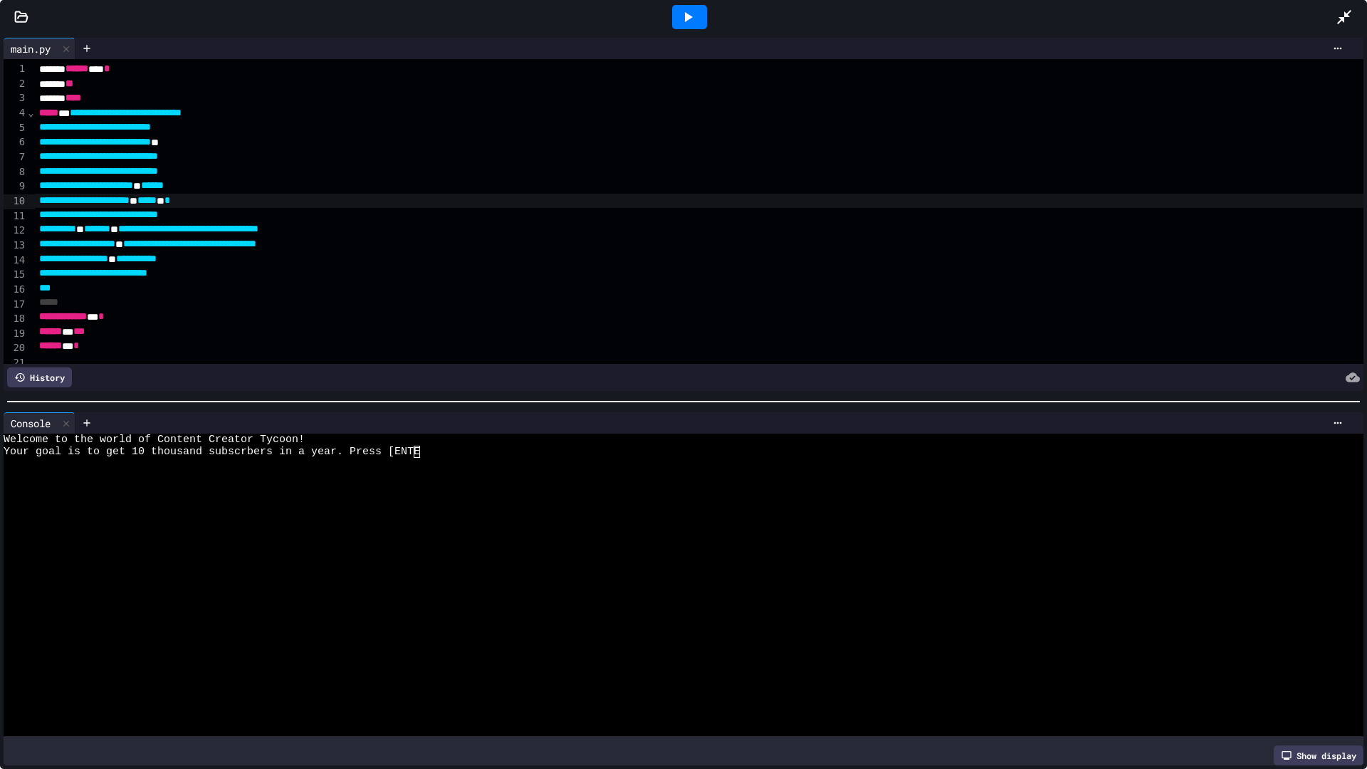
click at [695, 16] on icon at bounding box center [687, 17] width 17 height 17
click at [614, 505] on div at bounding box center [677, 500] width 1346 height 12
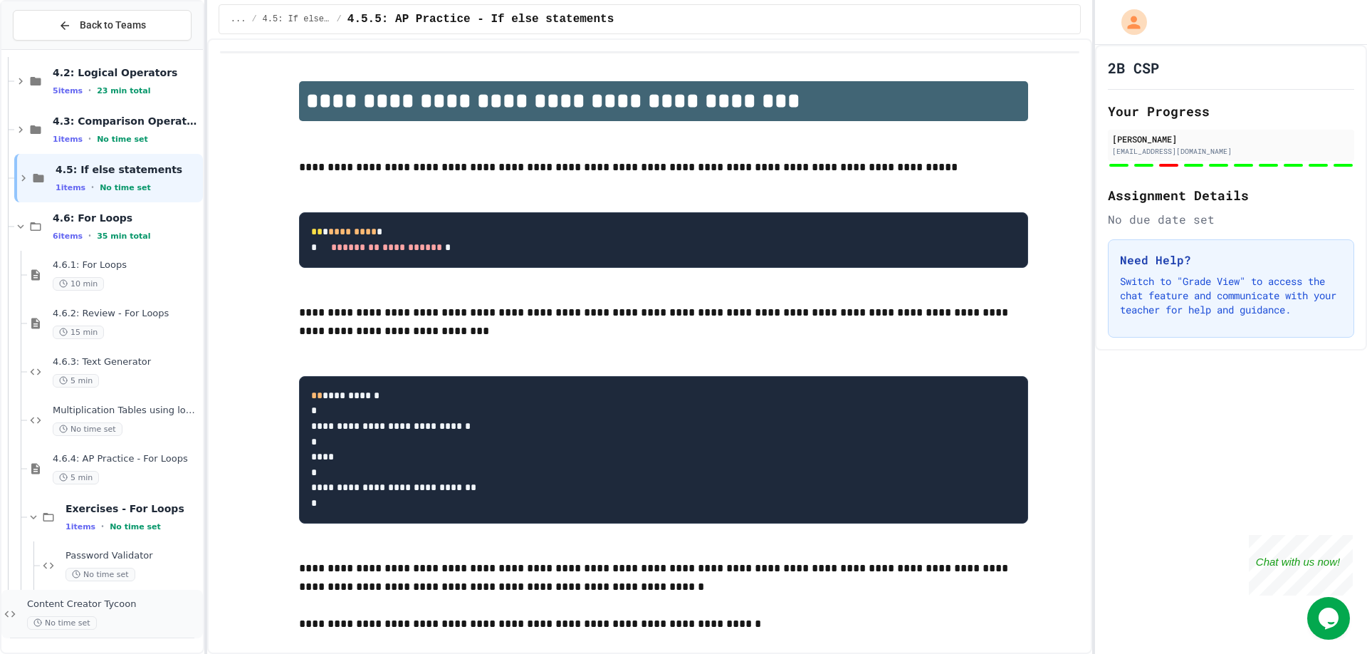
click at [142, 607] on span "Content Creator Tycoon" at bounding box center [113, 604] width 173 height 12
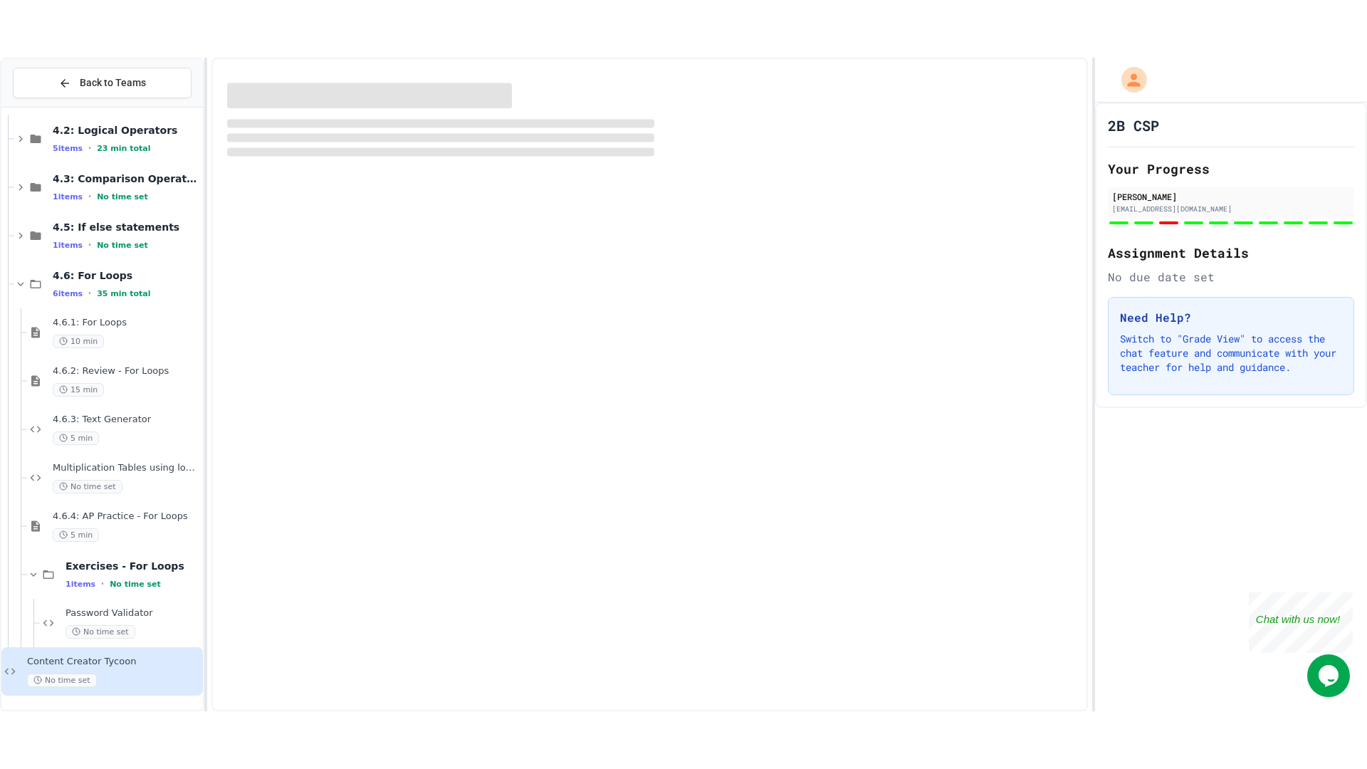
scroll to position [184, 0]
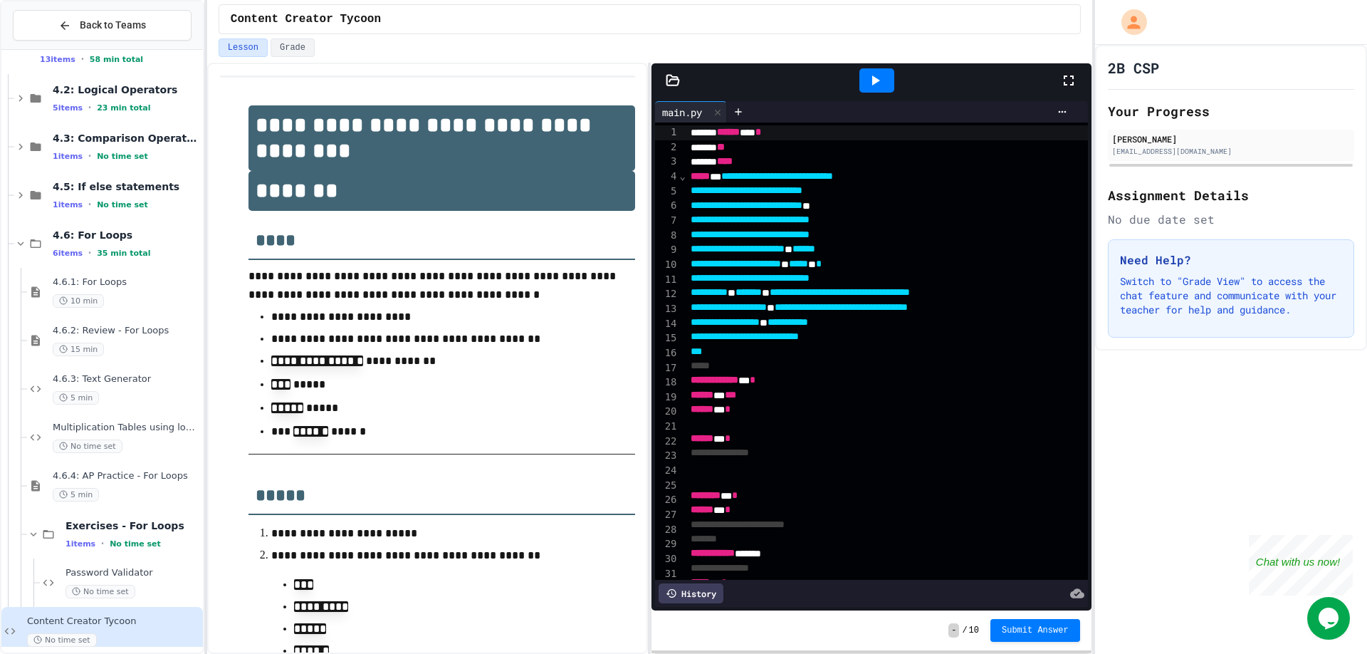
click at [1066, 80] on icon at bounding box center [1068, 80] width 17 height 17
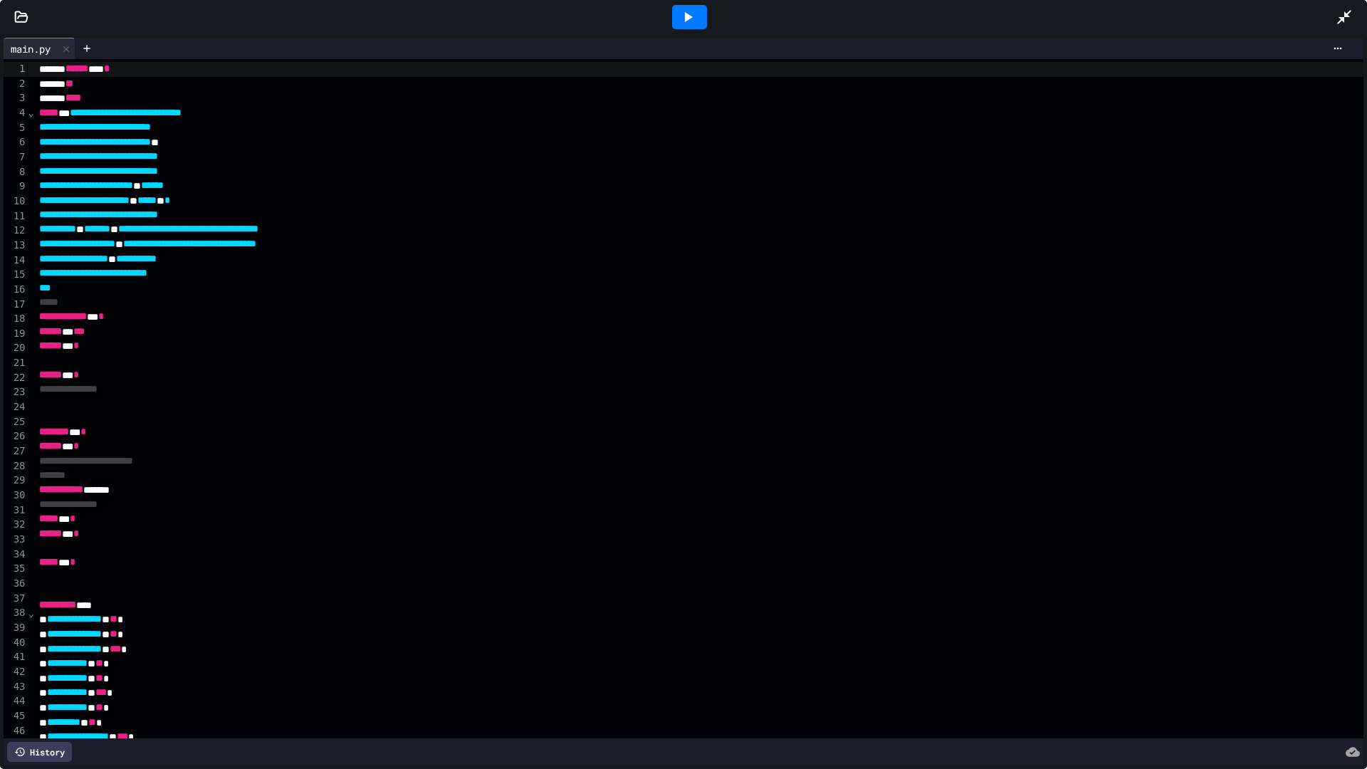
click at [689, 21] on icon at bounding box center [687, 17] width 17 height 17
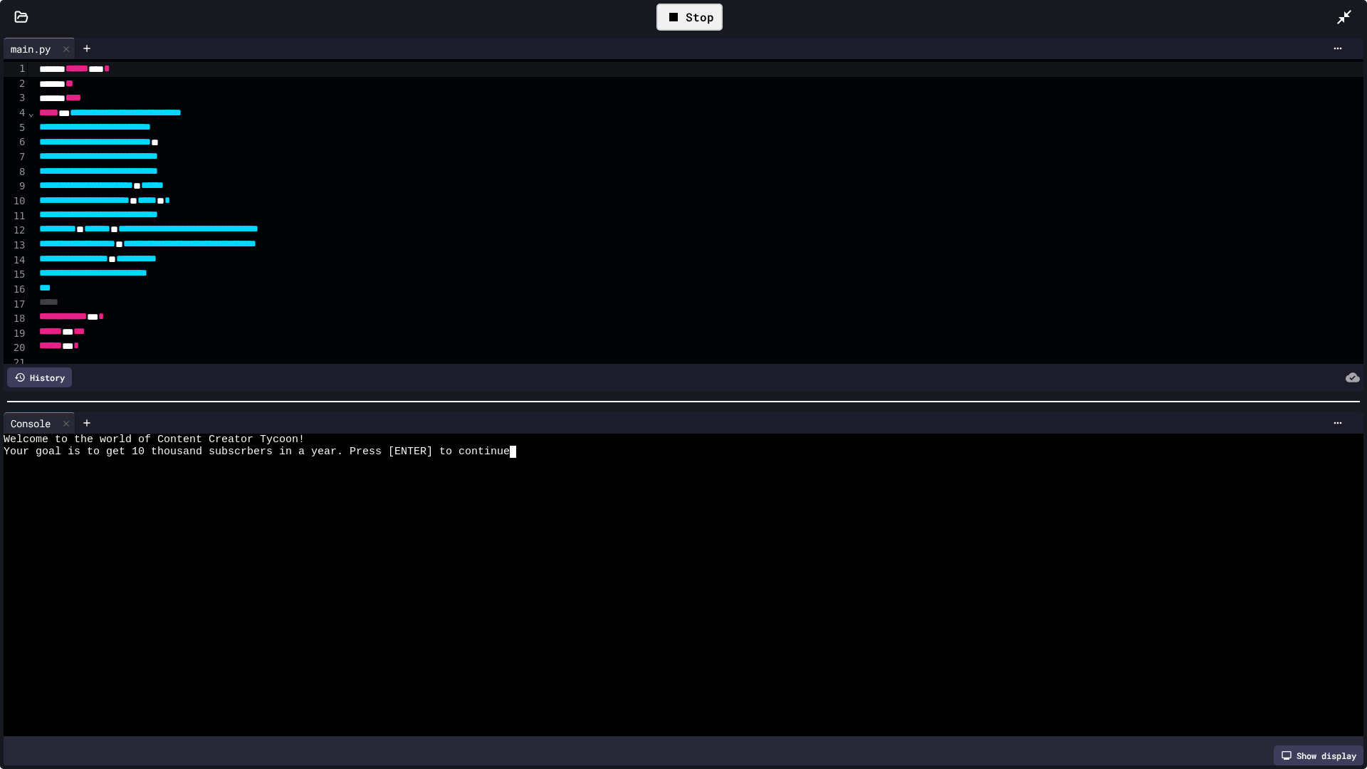
click at [413, 582] on div at bounding box center [677, 585] width 1346 height 12
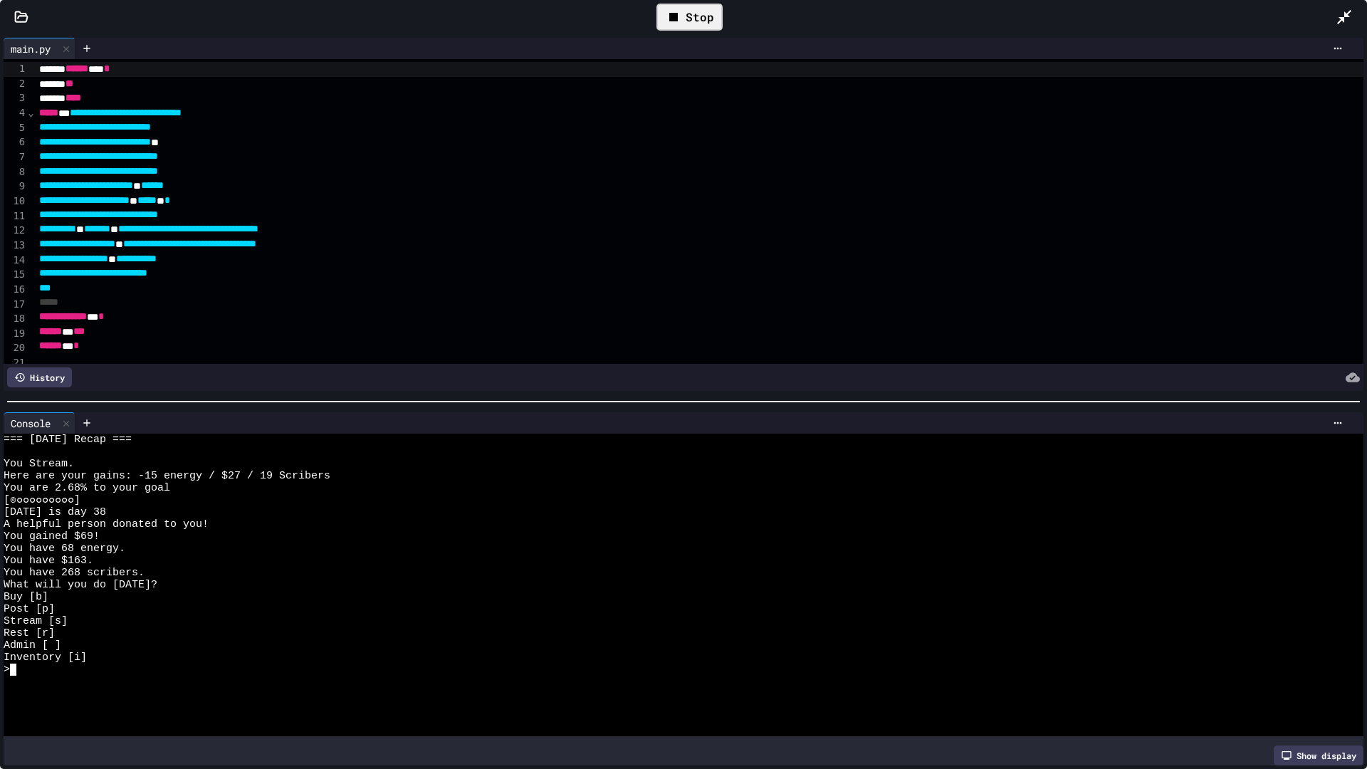
scroll to position [291, 0]
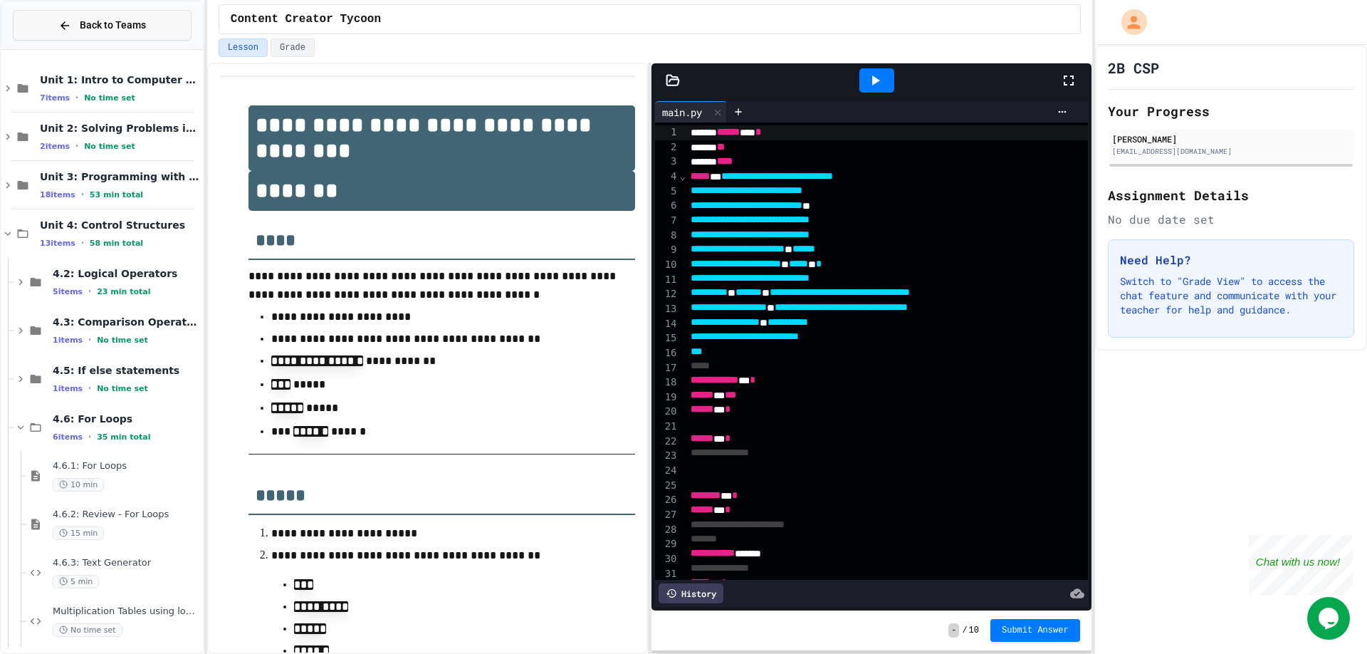
click at [115, 19] on span "Back to Teams" at bounding box center [113, 25] width 66 height 15
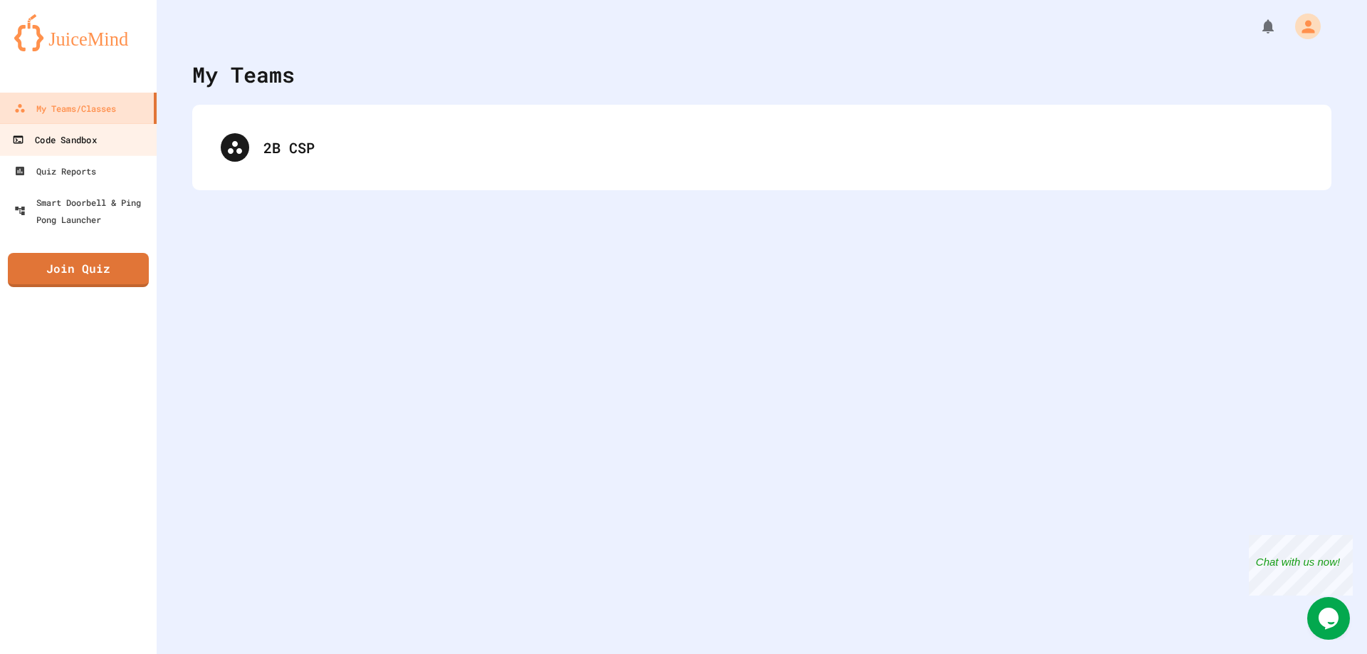
click at [58, 143] on div "Code Sandbox" at bounding box center [54, 140] width 84 height 18
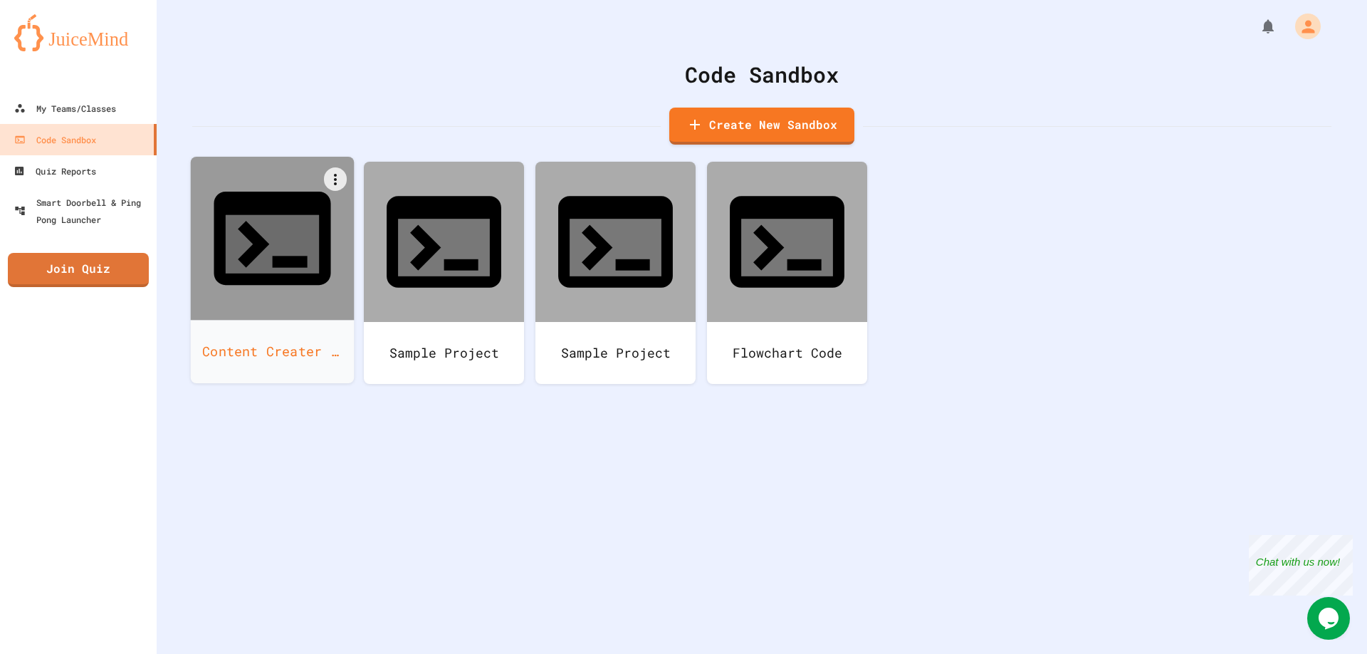
click at [244, 241] on div at bounding box center [273, 239] width 164 height 164
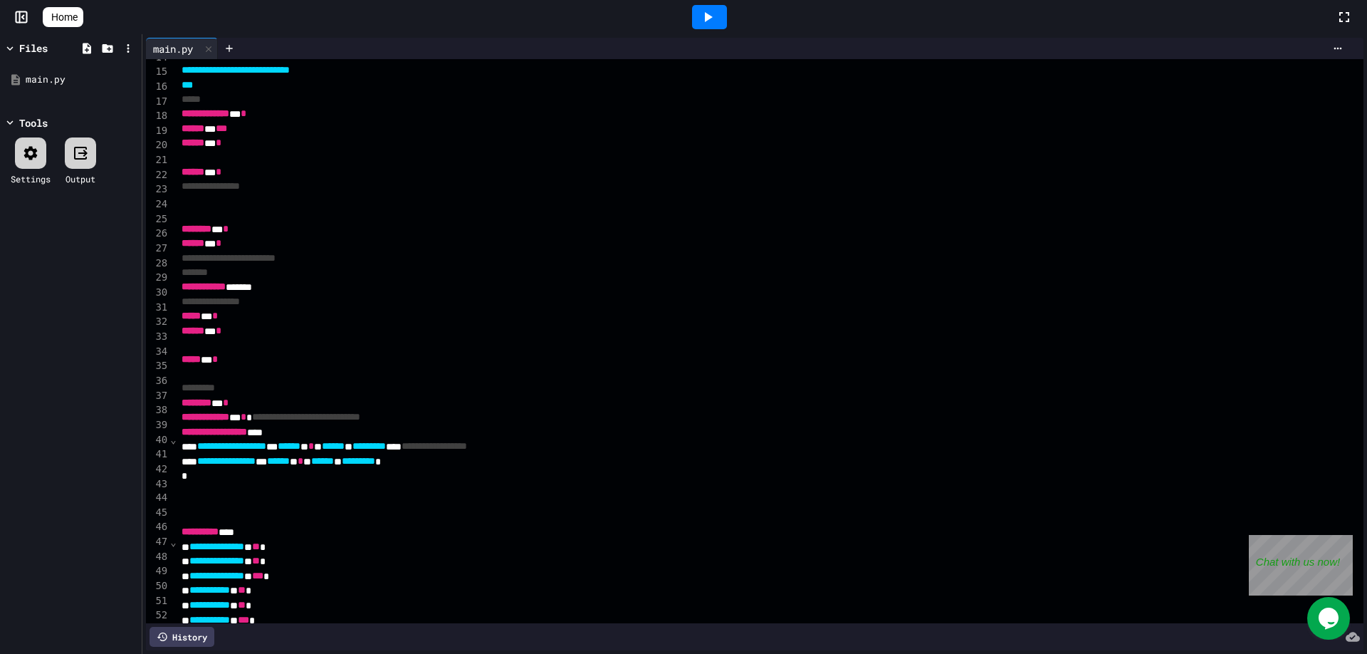
scroll to position [256, 0]
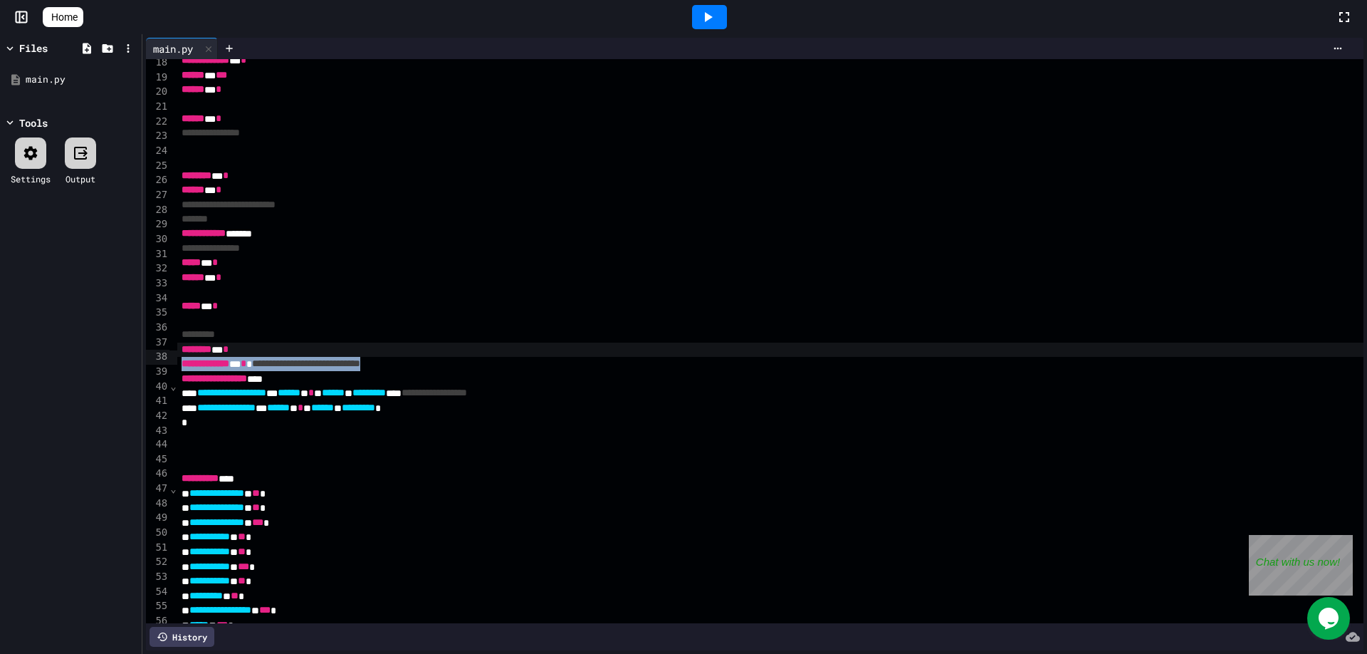
drag, startPoint x: 257, startPoint y: 357, endPoint x: 120, endPoint y: 385, distance: 140.2
click at [120, 385] on div "**********" at bounding box center [683, 343] width 1367 height 619
click at [177, 357] on div "******** * *" at bounding box center [879, 349] width 1404 height 15
click at [707, 21] on icon at bounding box center [707, 17] width 17 height 17
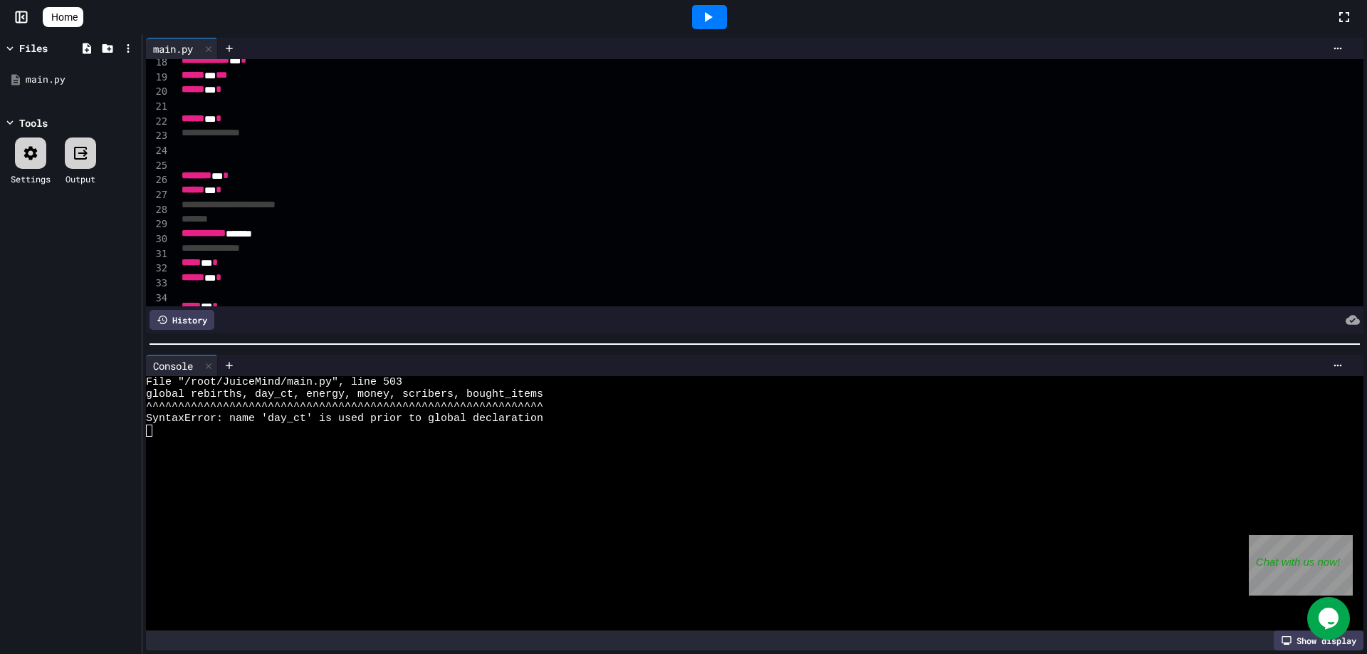
click at [613, 464] on div at bounding box center [748, 467] width 1205 height 12
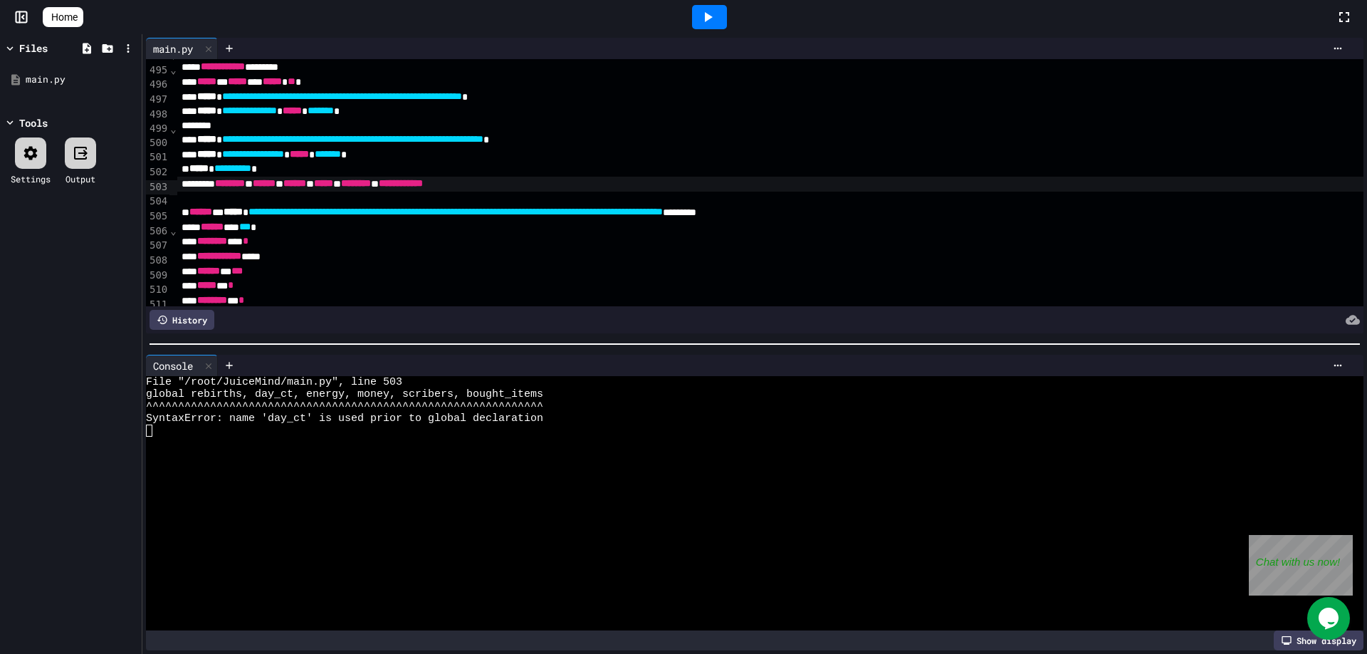
scroll to position [7239, 0]
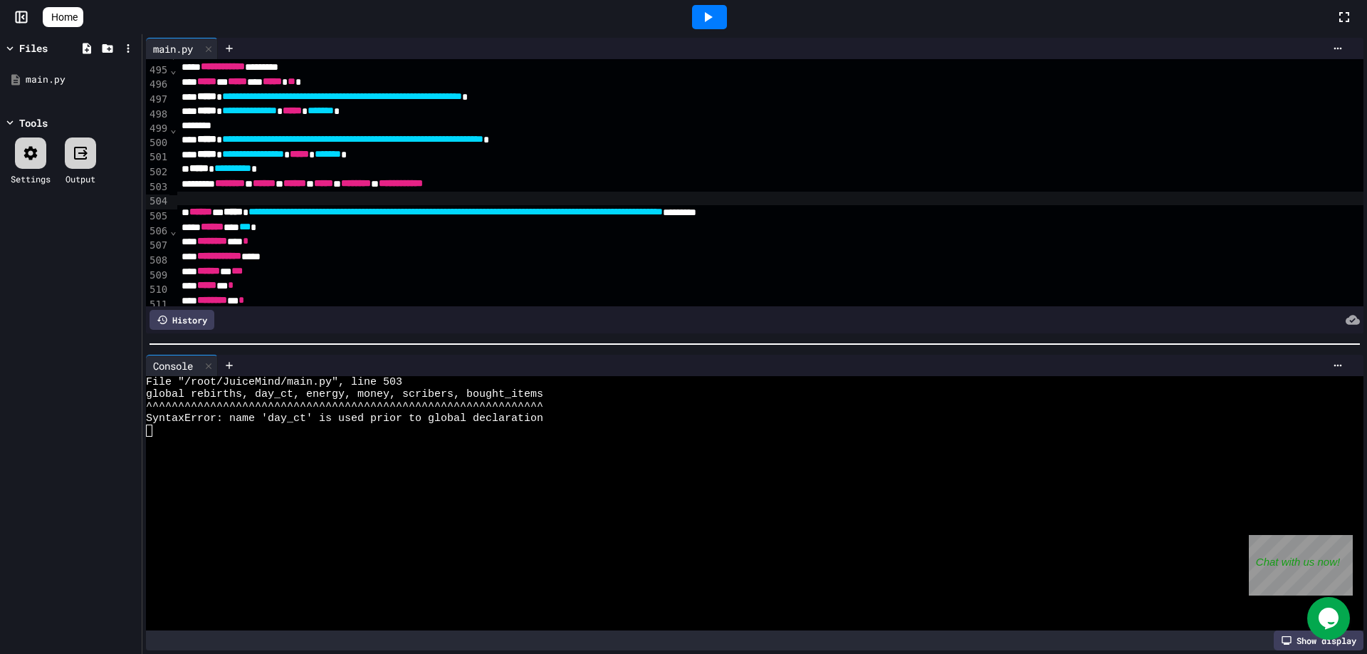
drag, startPoint x: 544, startPoint y: 186, endPoint x: 343, endPoint y: 205, distance: 201.7
click at [341, 205] on div at bounding box center [879, 199] width 1404 height 14
click at [276, 183] on span "******" at bounding box center [264, 183] width 23 height 10
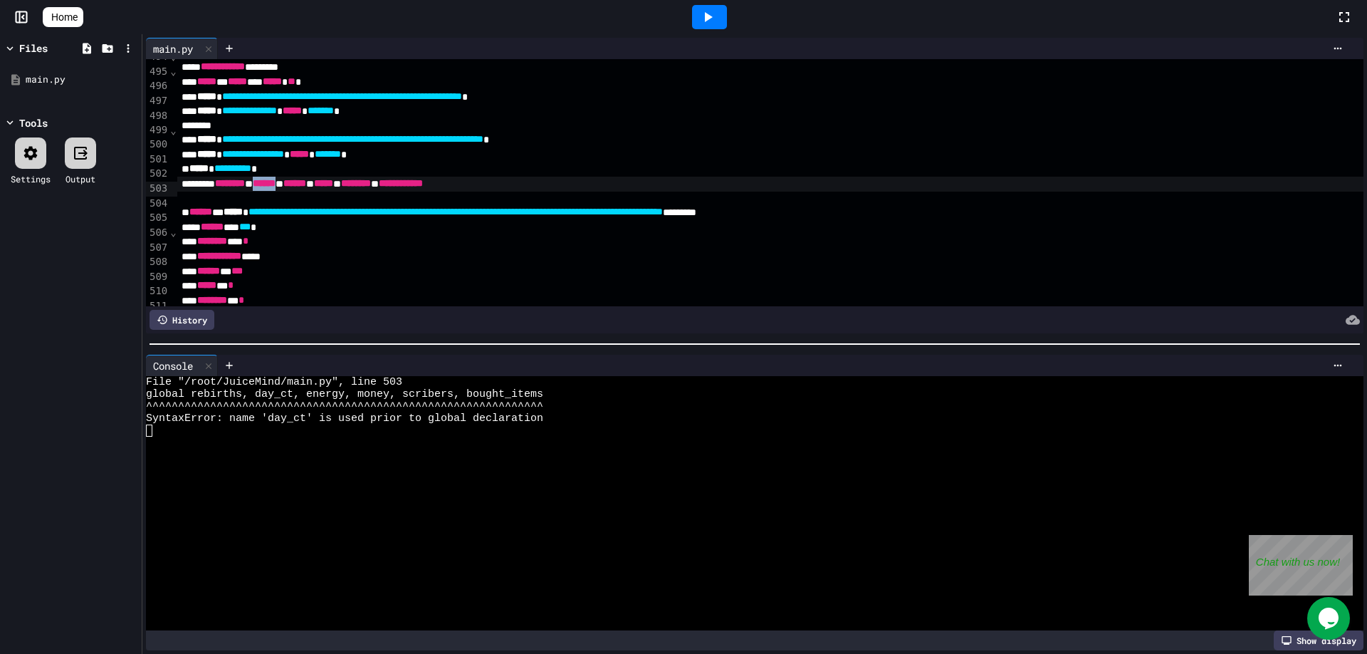
click at [276, 183] on span "******" at bounding box center [264, 183] width 23 height 10
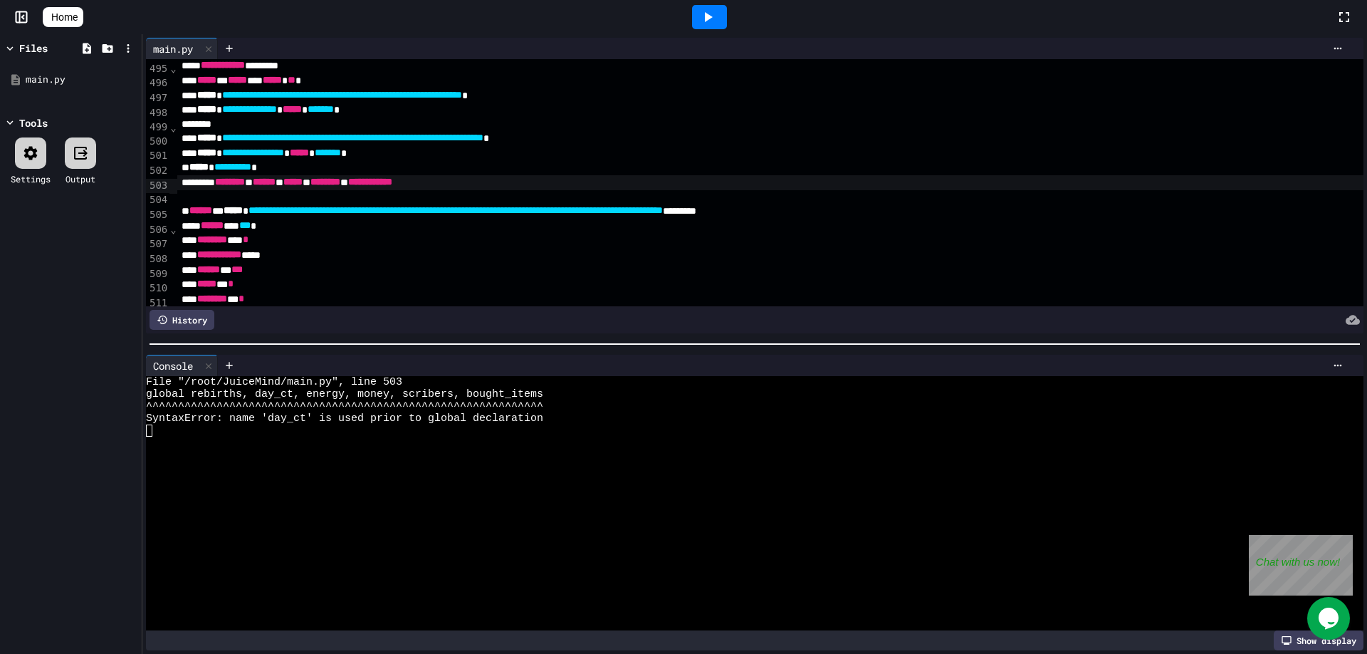
click at [716, 23] on icon at bounding box center [707, 17] width 17 height 17
click at [276, 187] on span "******" at bounding box center [264, 182] width 23 height 10
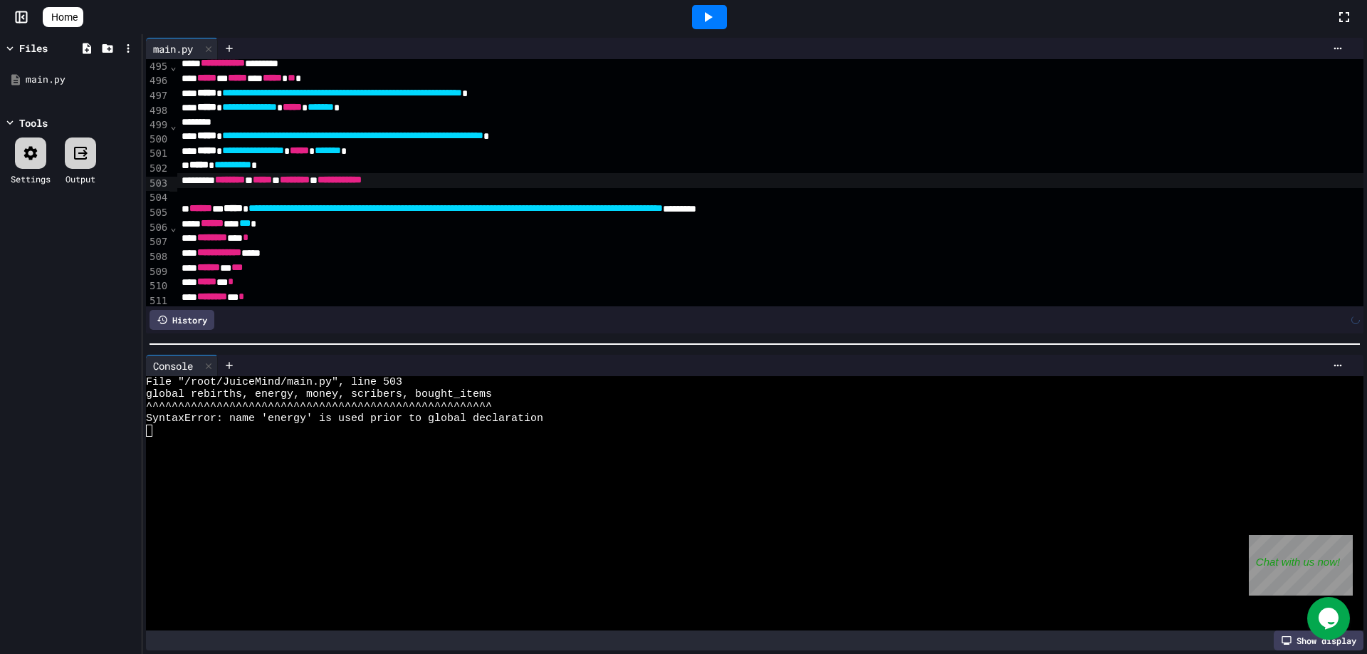
click at [716, 23] on icon at bounding box center [707, 17] width 17 height 17
click at [272, 184] on span "*****" at bounding box center [262, 179] width 19 height 10
click at [716, 12] on icon at bounding box center [707, 17] width 17 height 17
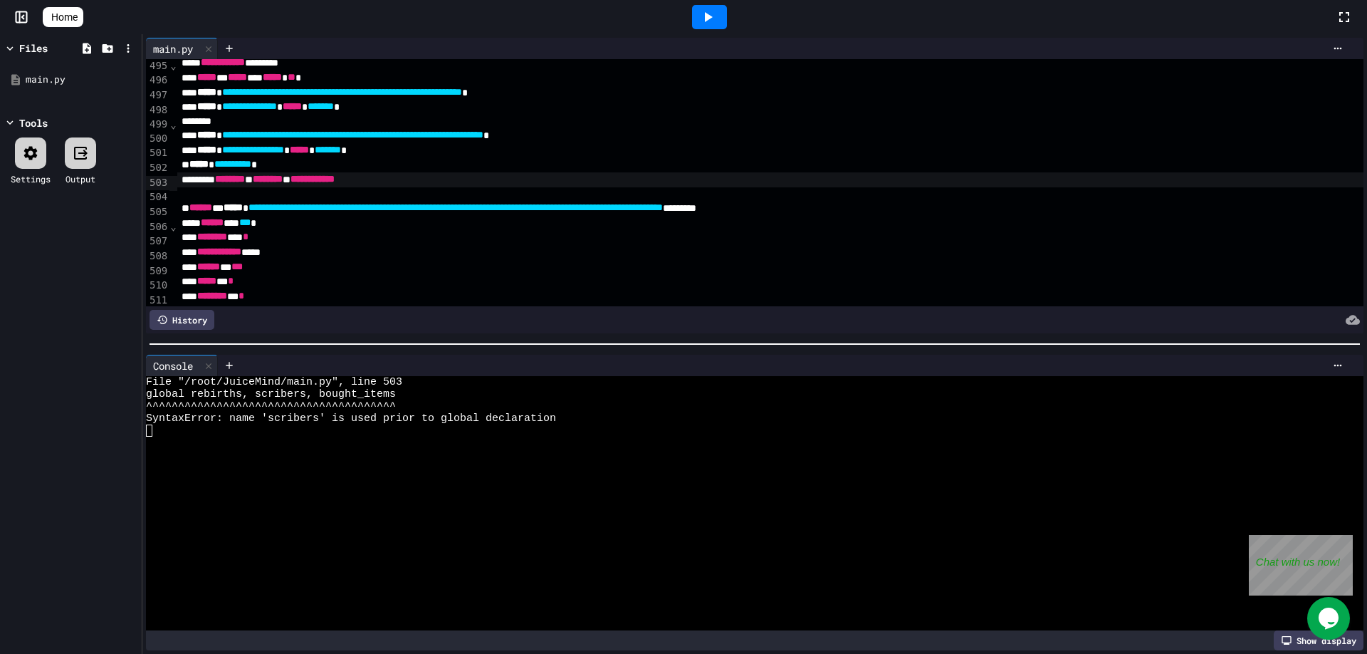
click at [716, 12] on icon at bounding box center [707, 17] width 17 height 17
click at [283, 179] on span "********" at bounding box center [268, 179] width 30 height 10
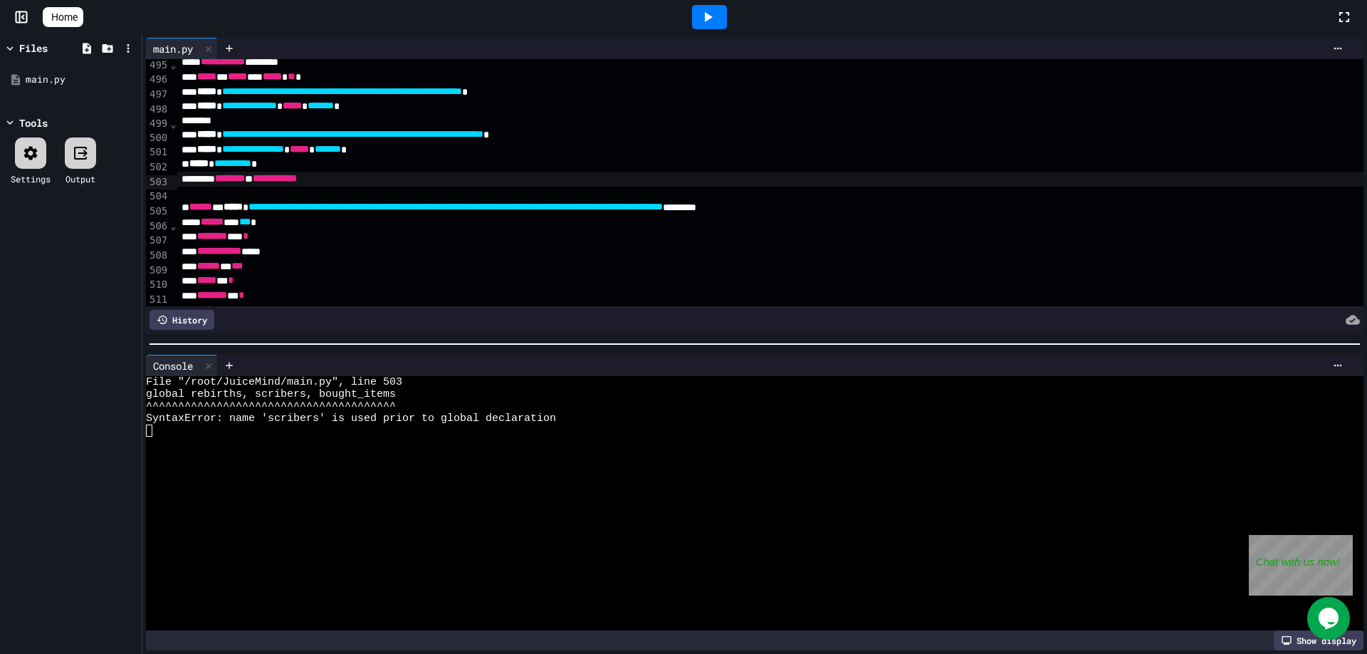
click at [726, 16] on div at bounding box center [709, 17] width 35 height 24
click at [297, 183] on span "**********" at bounding box center [275, 178] width 44 height 10
click at [711, 19] on icon at bounding box center [707, 17] width 17 height 17
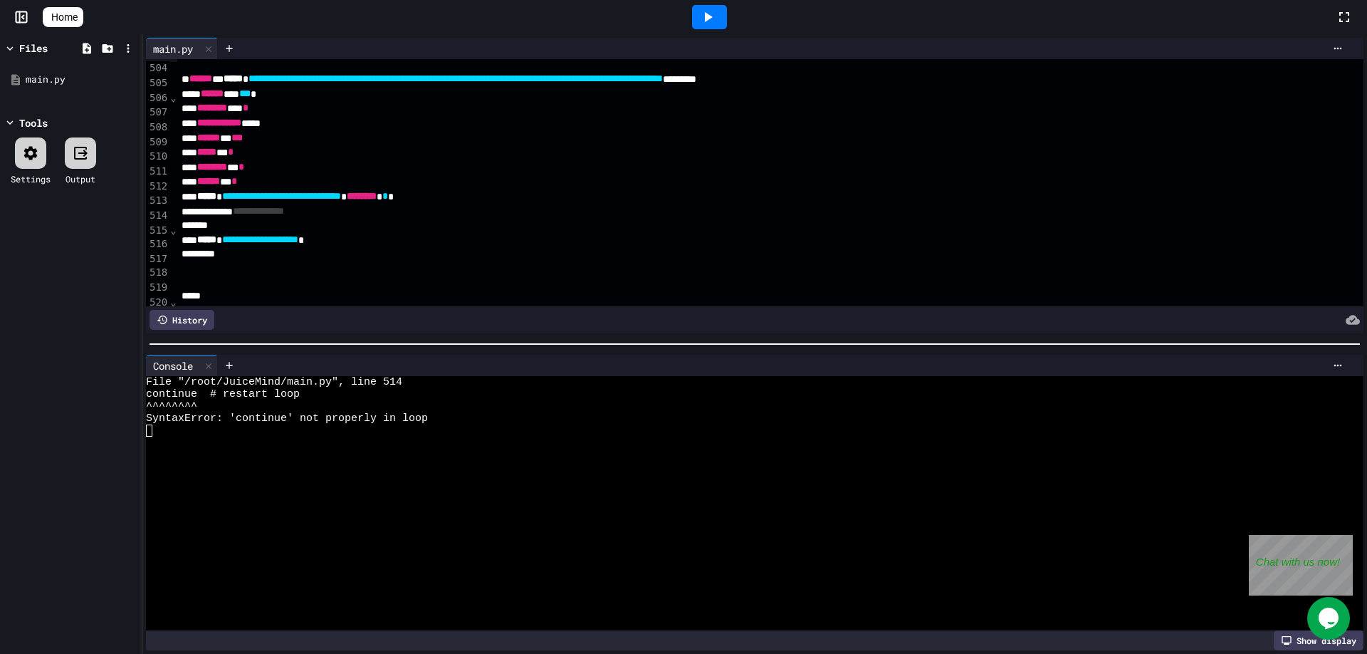
click at [249, 211] on div "**********" at bounding box center [879, 211] width 1404 height 15
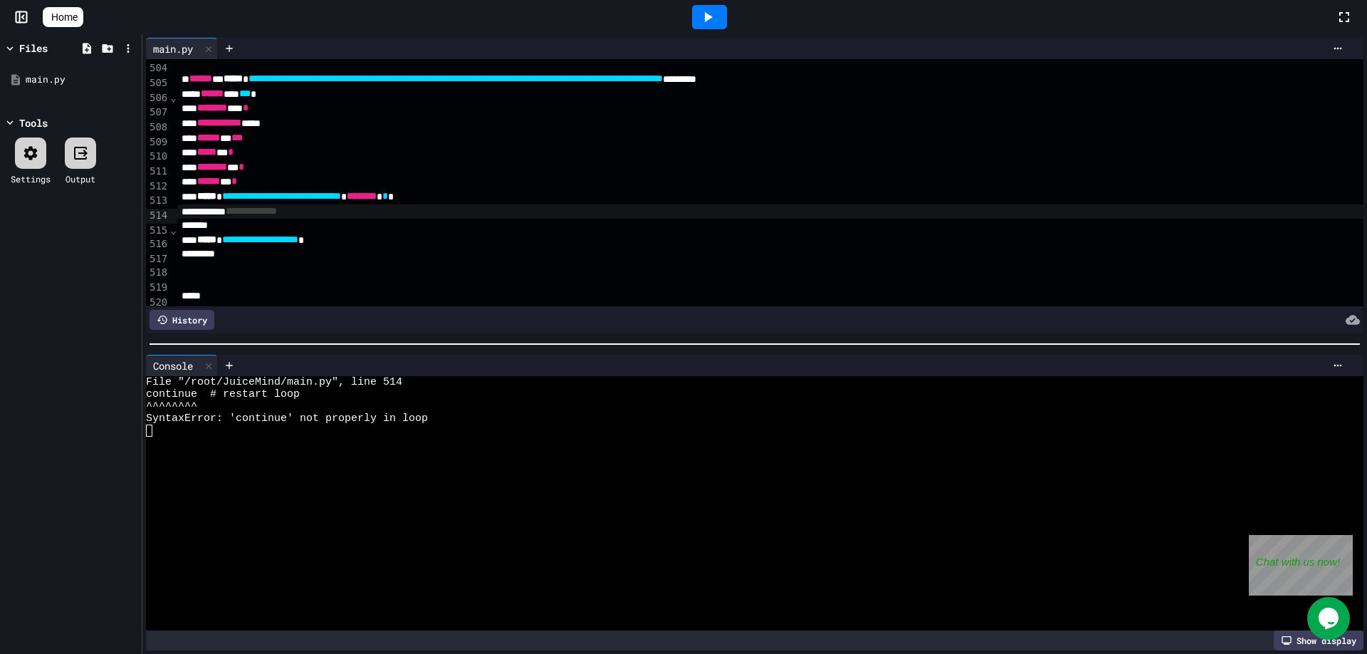
click at [713, 7] on div at bounding box center [709, 17] width 35 height 24
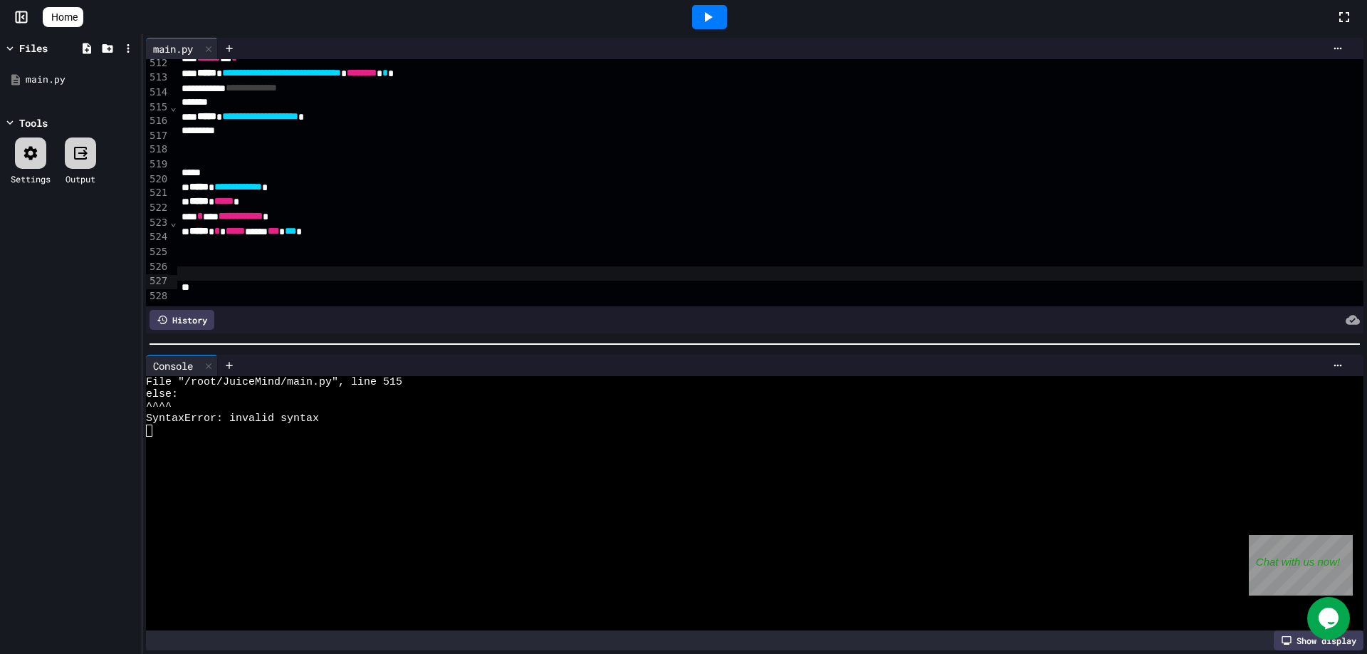
click at [519, 280] on div at bounding box center [879, 273] width 1404 height 14
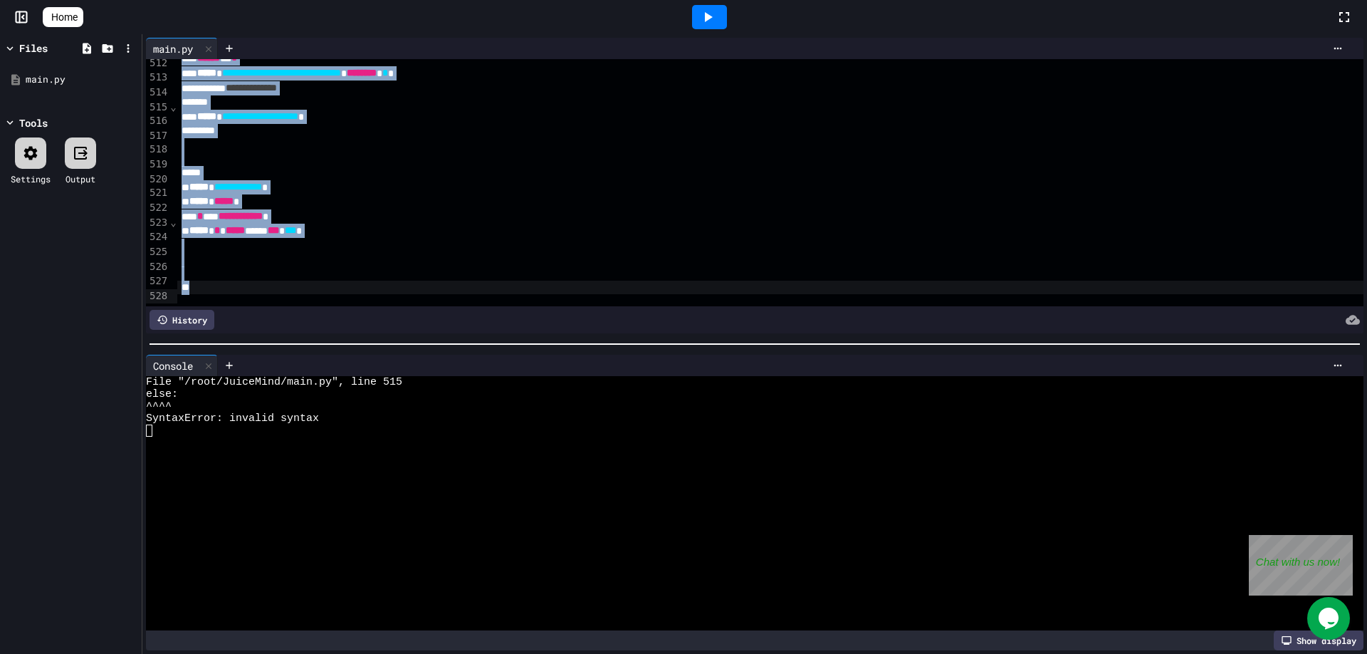
scroll to position [7495, 0]
copy div "**********"
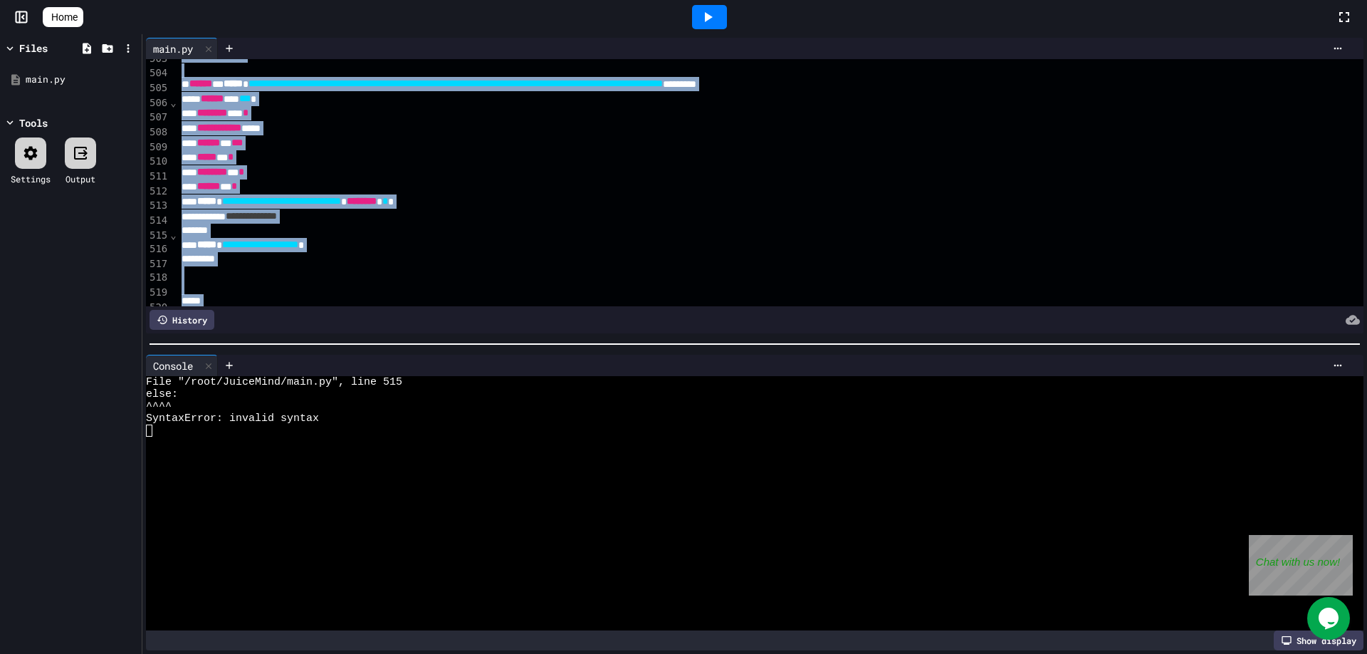
click at [376, 260] on div "*****" at bounding box center [879, 259] width 1404 height 14
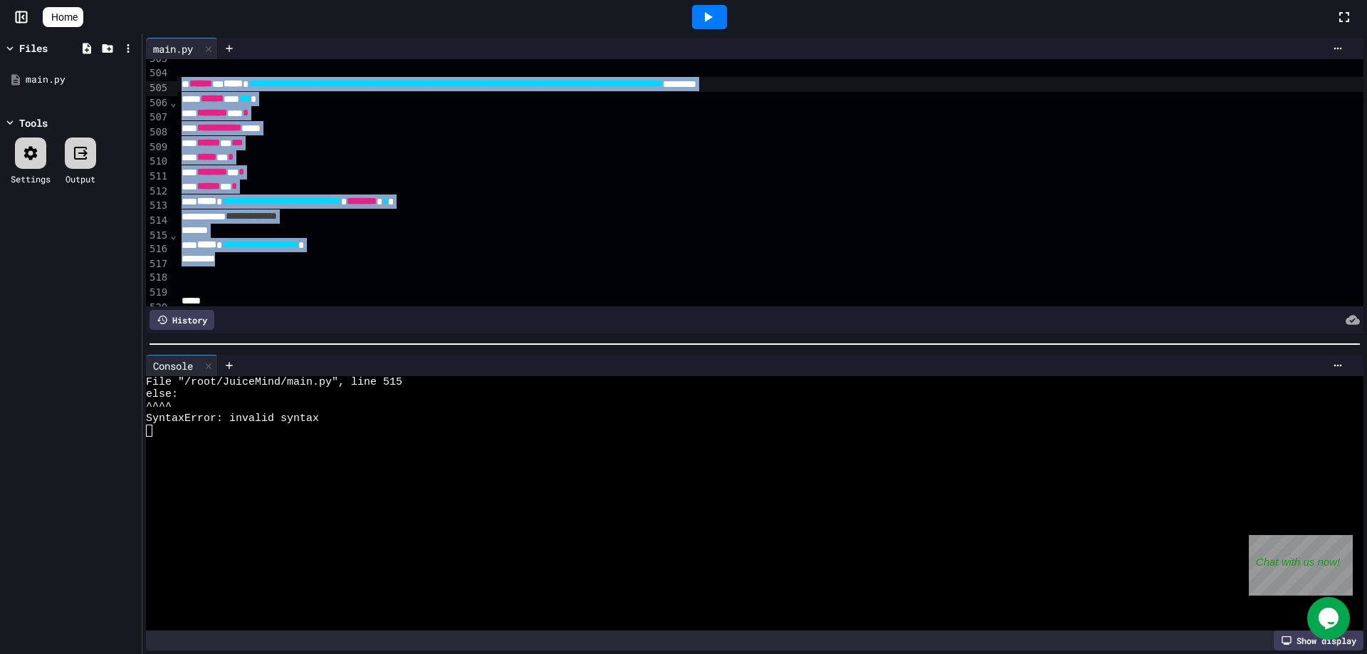
drag, startPoint x: 355, startPoint y: 265, endPoint x: 168, endPoint y: 88, distance: 256.9
click at [168, 88] on div "**********" at bounding box center [755, 182] width 1218 height 247
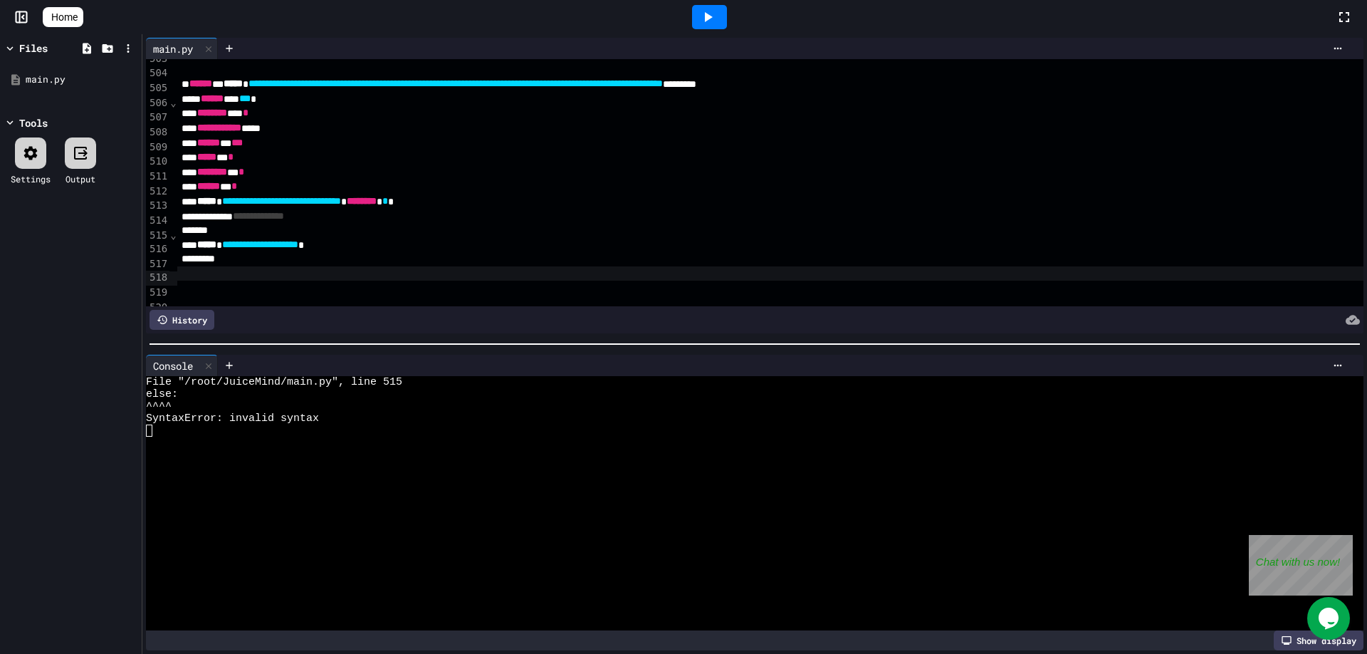
click at [733, 14] on div at bounding box center [709, 17] width 49 height 38
click at [716, 13] on icon at bounding box center [707, 17] width 17 height 17
